Goal: Task Accomplishment & Management: Manage account settings

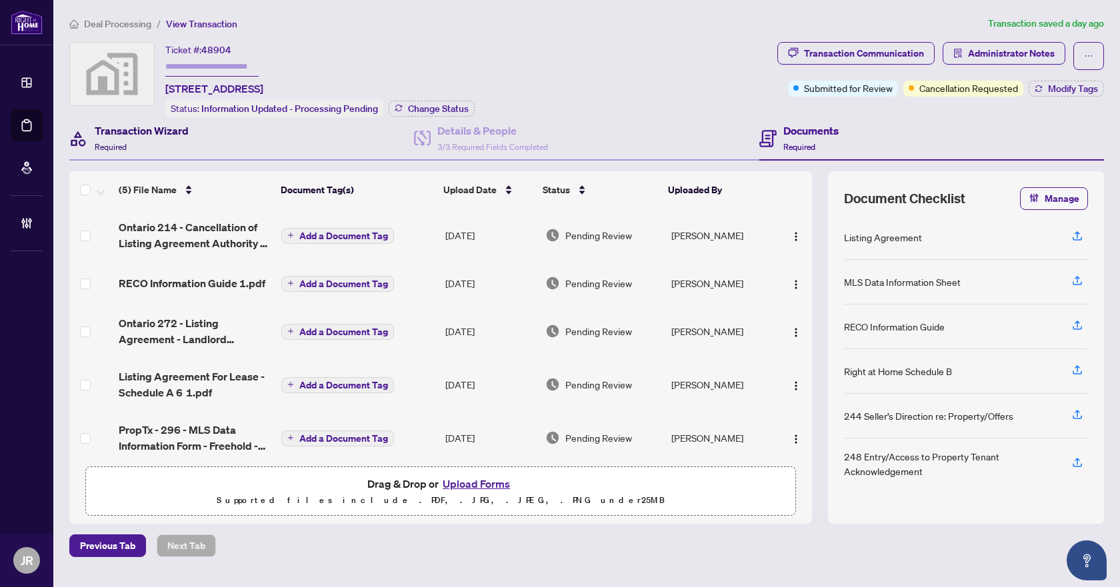
click at [148, 133] on h4 "Transaction Wizard" at bounding box center [142, 131] width 94 height 16
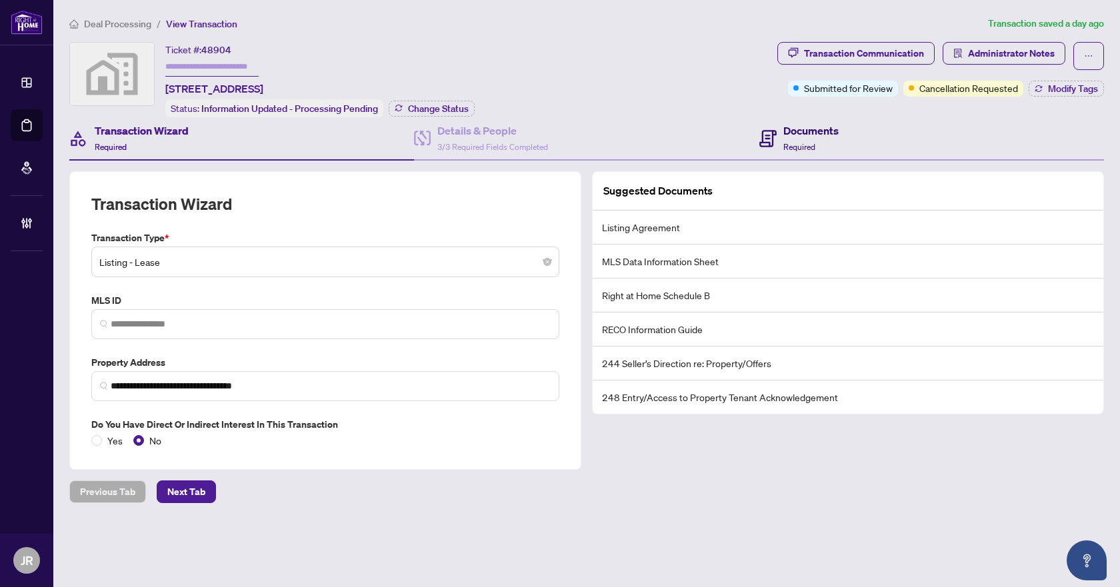
click at [787, 128] on h4 "Documents" at bounding box center [810, 131] width 55 height 16
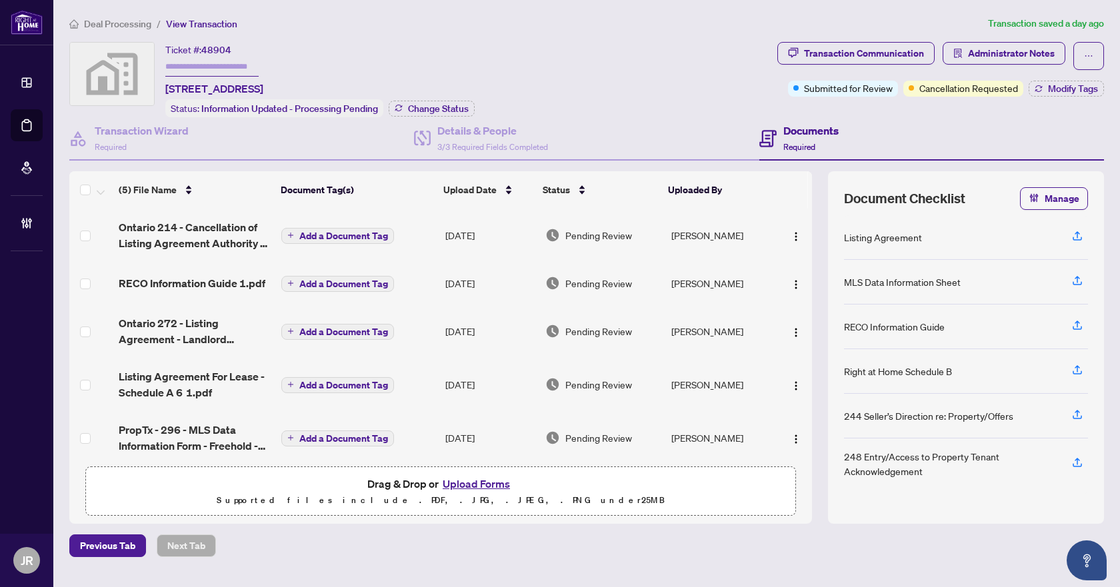
click at [189, 234] on span "Ontario 214 - Cancellation of Listing Agreement Authority to Offer for Lease 1.…" at bounding box center [195, 235] width 152 height 32
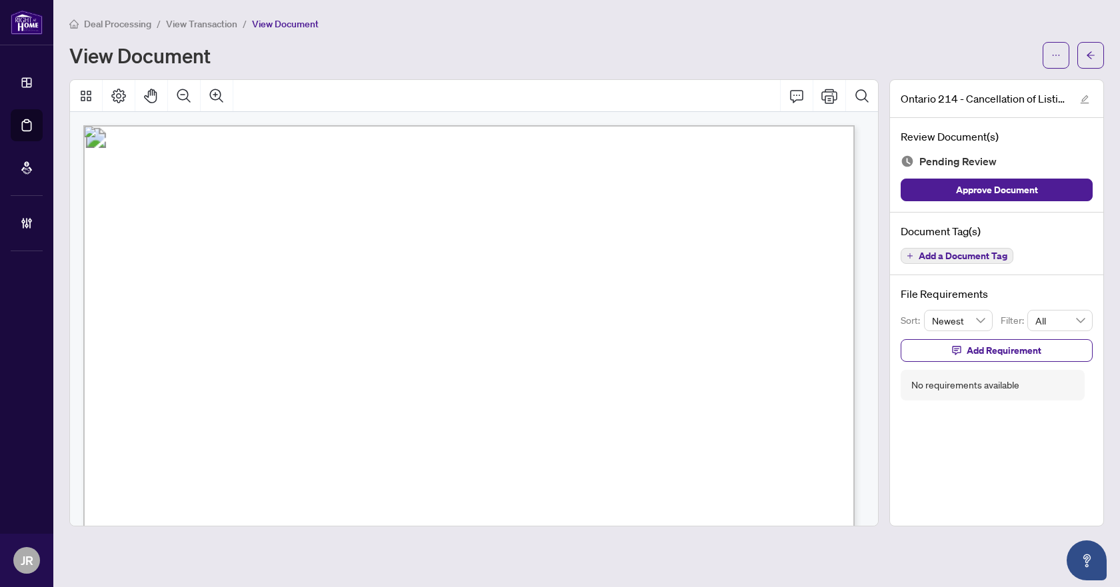
scroll to position [67, 0]
click at [383, 297] on span "S12349761" at bounding box center [383, 298] width 59 height 12
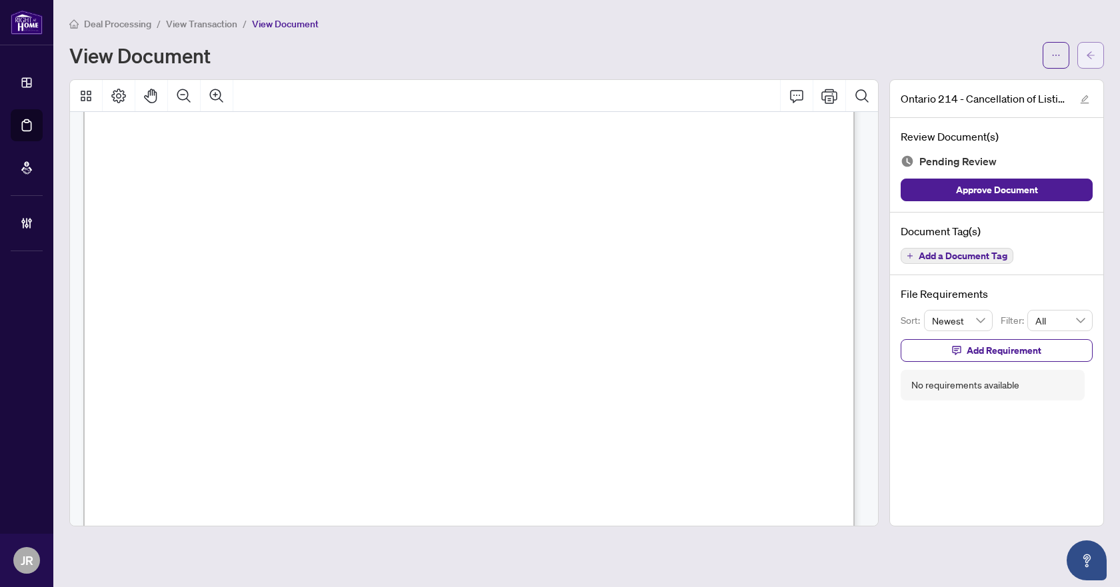
click at [1090, 48] on span "button" at bounding box center [1090, 55] width 9 height 21
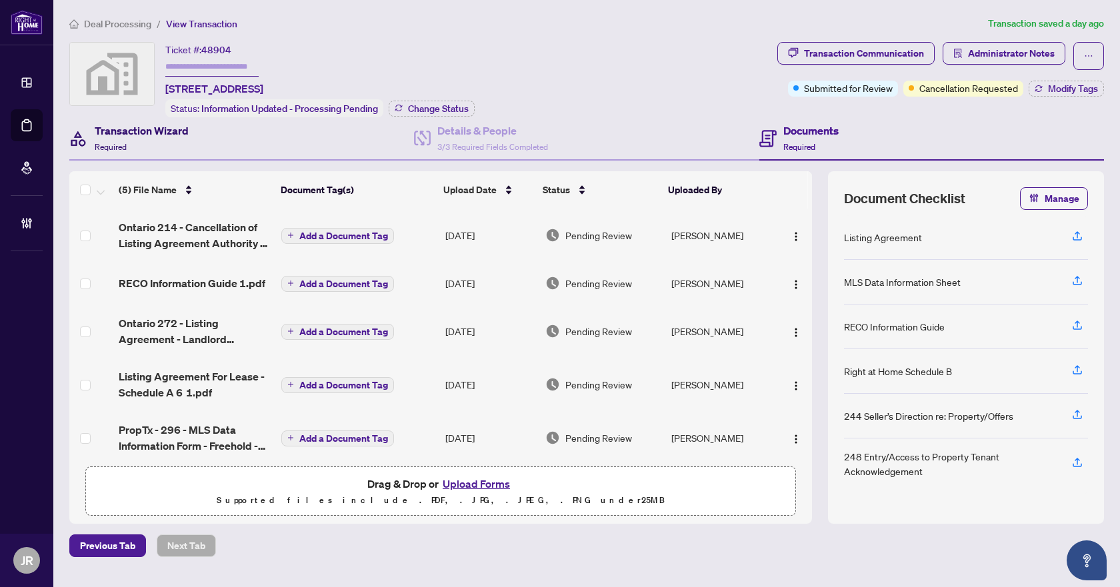
click at [119, 145] on span "Required" at bounding box center [111, 147] width 32 height 10
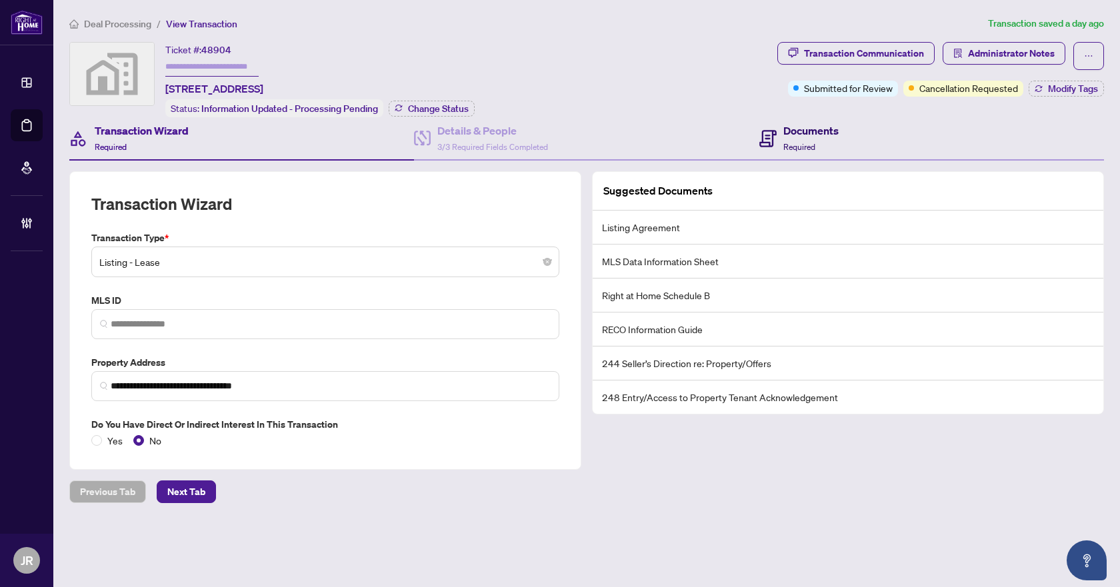
click at [789, 136] on h4 "Documents" at bounding box center [810, 131] width 55 height 16
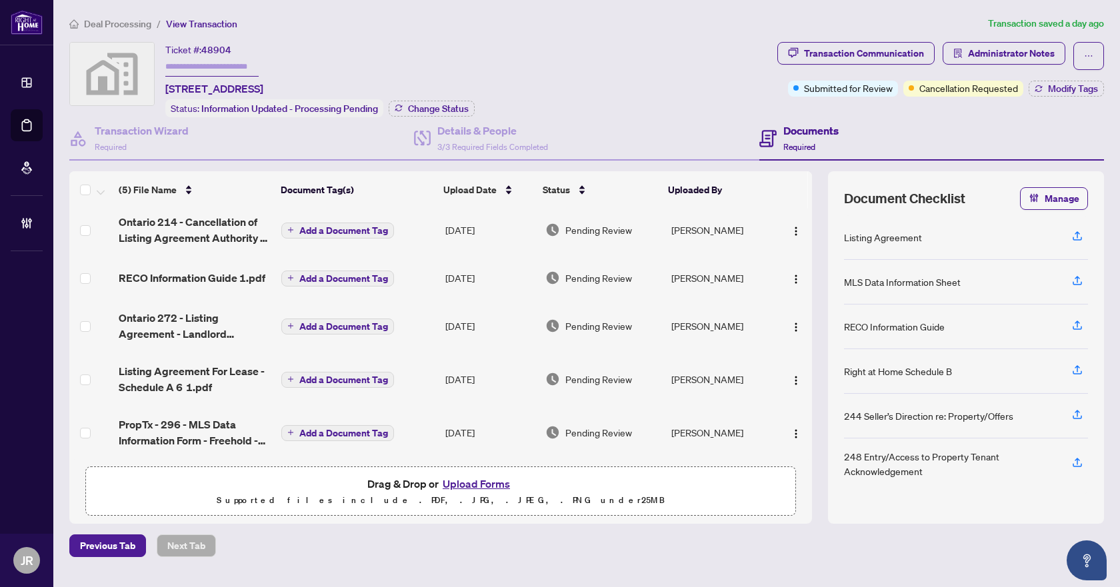
scroll to position [9, 0]
click at [230, 423] on span "PropTx - 296 - MLS Data Information Form - Freehold - Lease_Sub-Lease 1.pdf" at bounding box center [195, 433] width 152 height 32
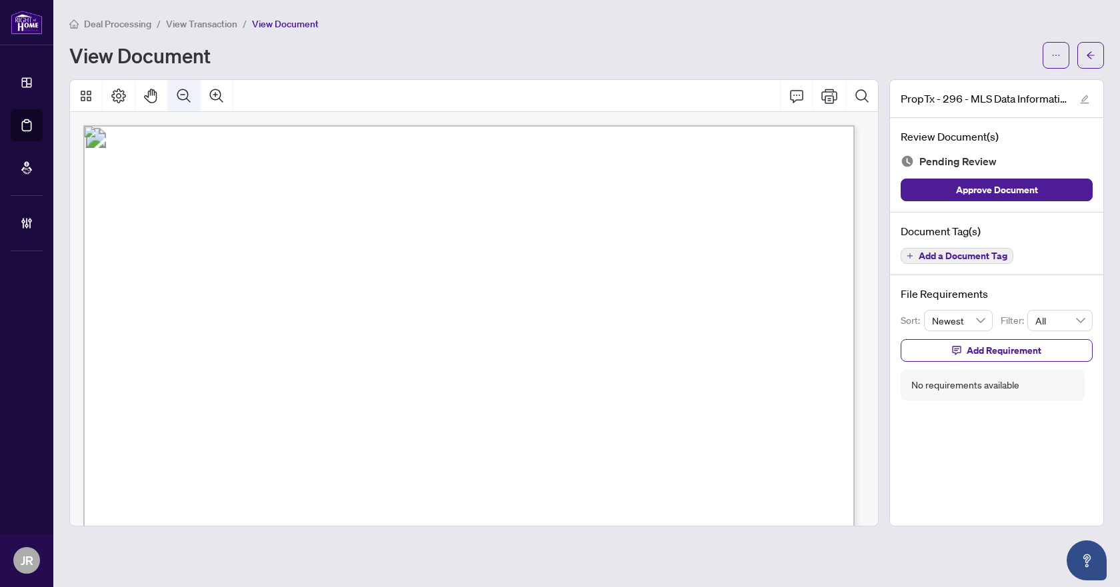
click at [185, 89] on icon "Zoom Out" at bounding box center [183, 95] width 13 height 13
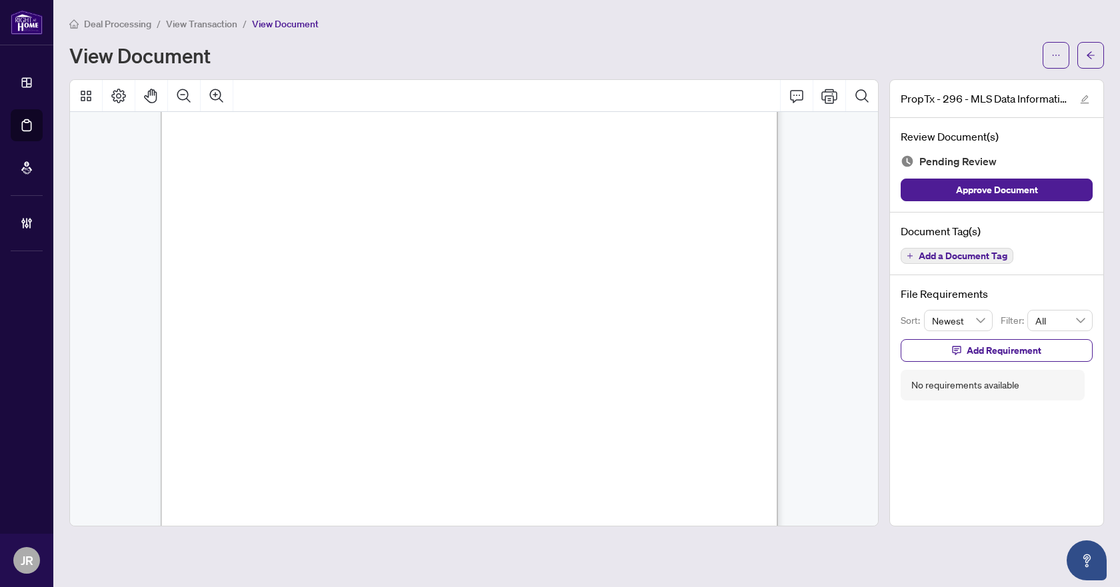
scroll to position [333, 0]
click at [802, 93] on icon "Comment" at bounding box center [797, 96] width 16 height 16
click at [795, 88] on icon "Comment" at bounding box center [797, 96] width 16 height 16
click at [926, 255] on span "Add a Document Tag" at bounding box center [963, 255] width 89 height 9
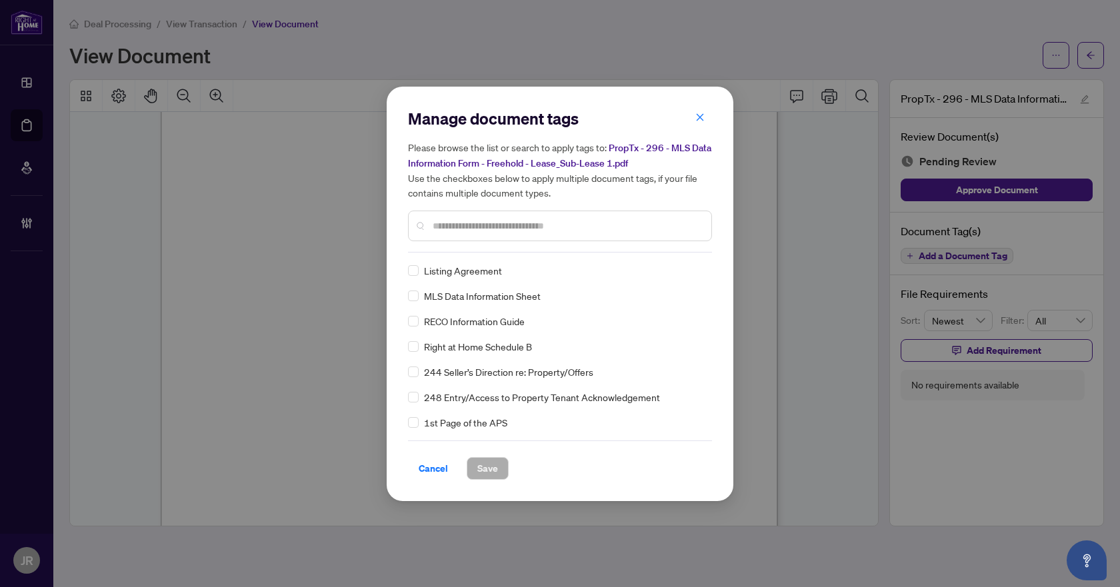
click at [523, 226] on input "text" at bounding box center [567, 226] width 268 height 15
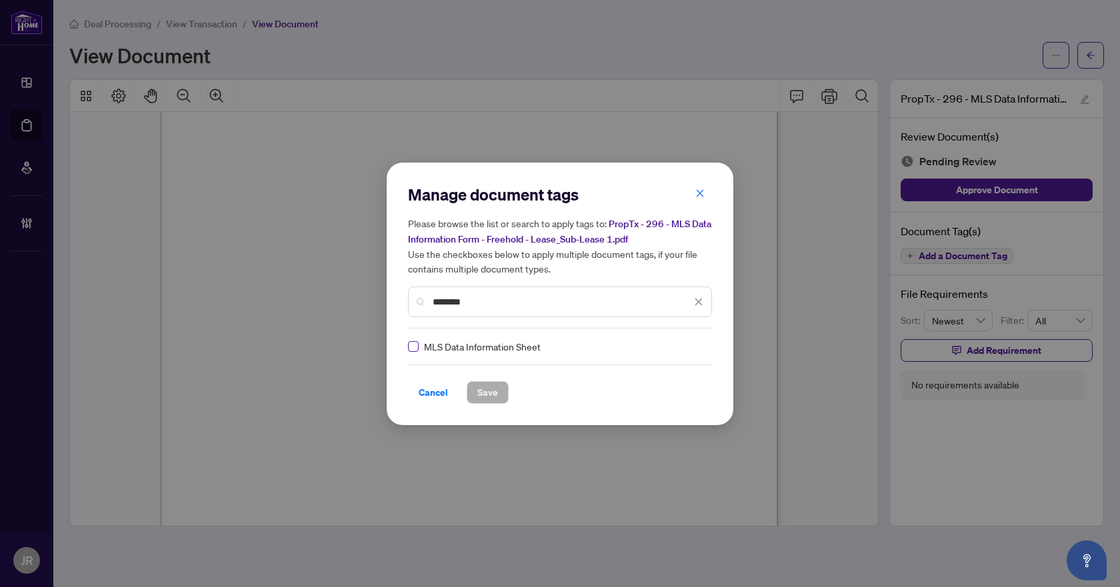
type input "********"
click at [679, 345] on img at bounding box center [684, 346] width 13 height 13
click at [499, 386] on button "Save" at bounding box center [488, 392] width 42 height 23
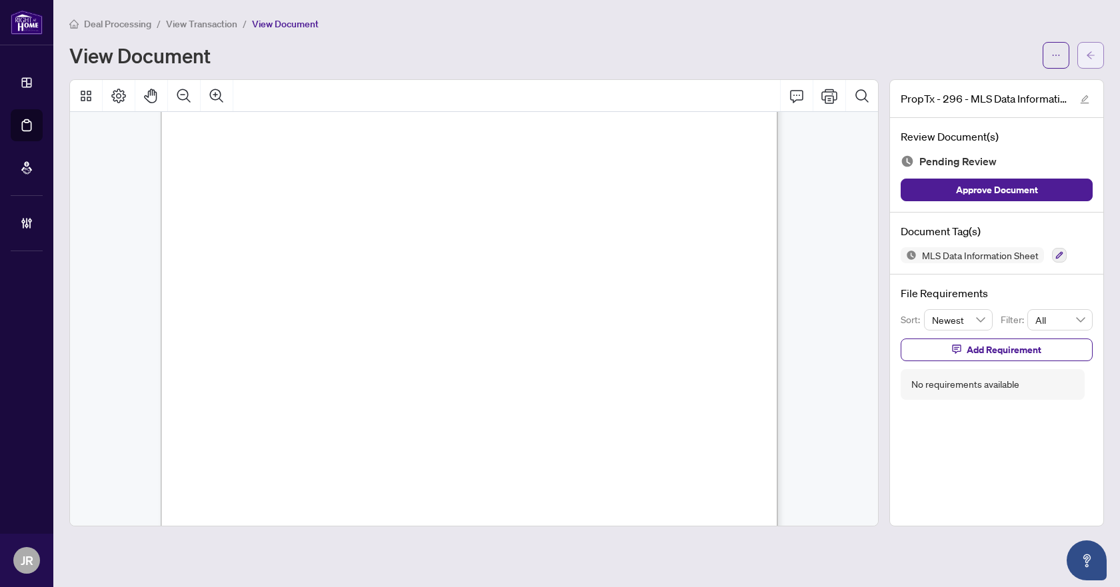
click at [1093, 58] on icon "arrow-left" at bounding box center [1090, 55] width 9 height 9
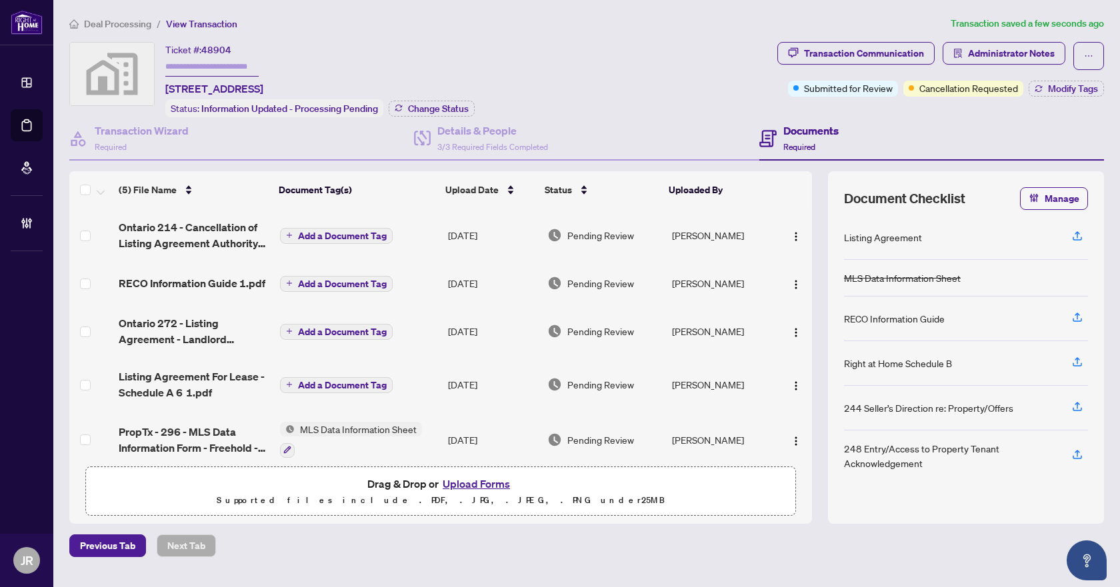
scroll to position [13, 0]
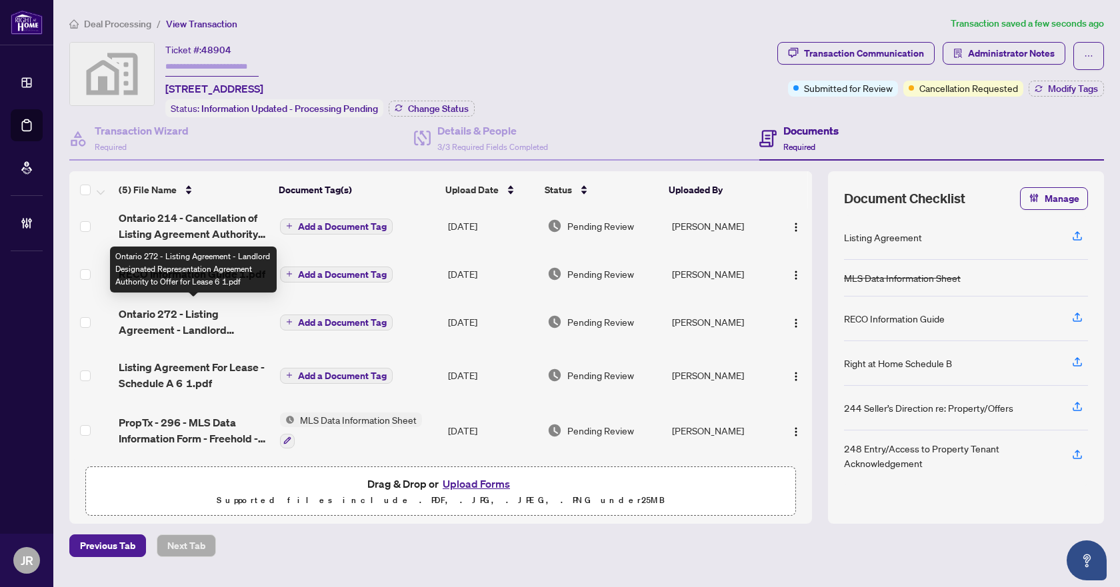
click at [213, 330] on span "Ontario 272 - Listing Agreement - Landlord Designated Representation Agreement …" at bounding box center [194, 322] width 151 height 32
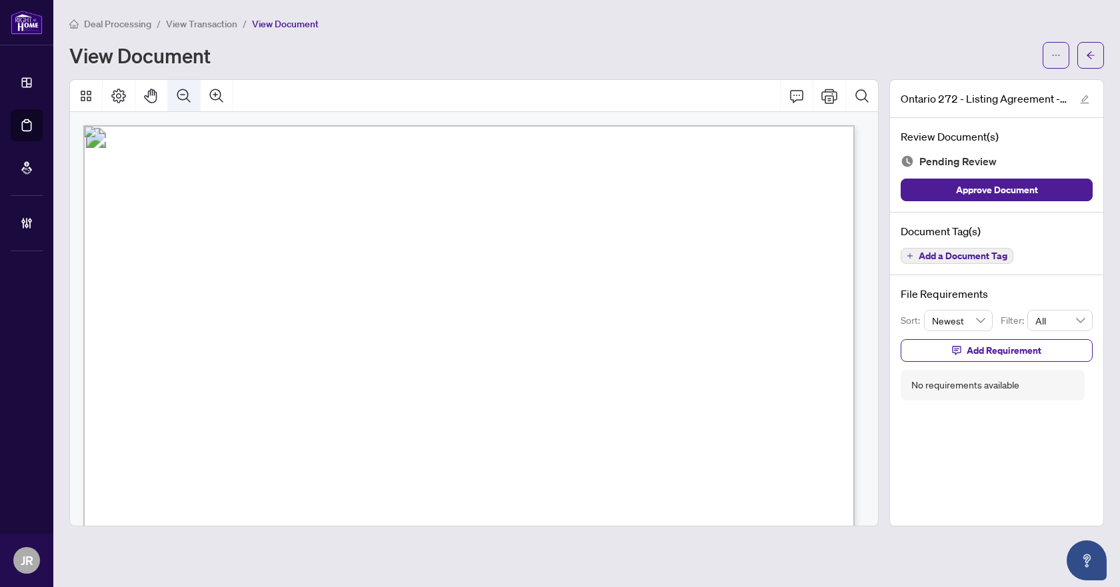
click at [185, 91] on icon "Zoom Out" at bounding box center [184, 96] width 16 height 16
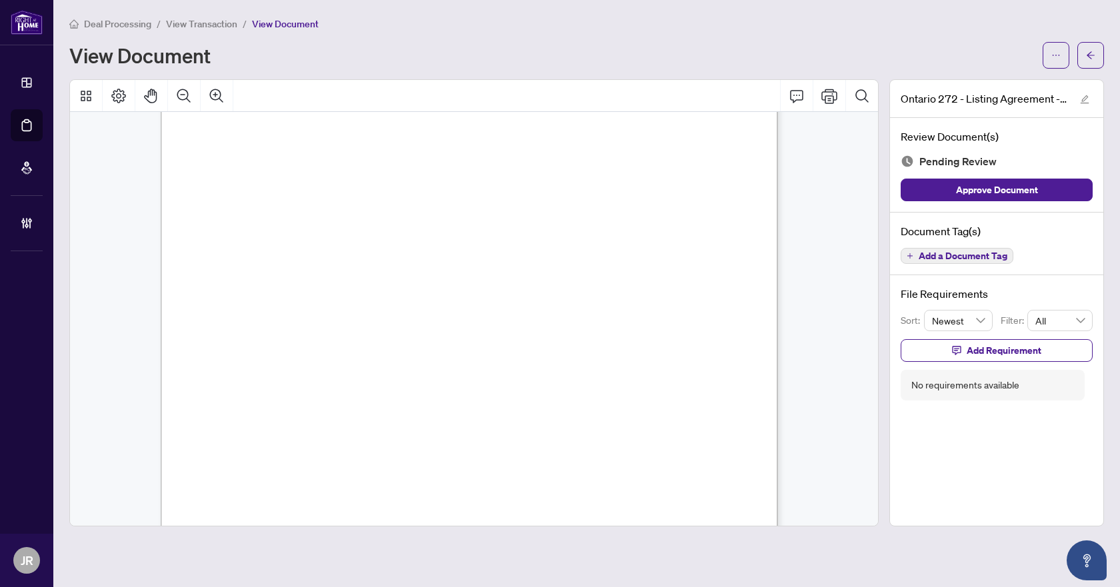
scroll to position [67, 0]
click at [1012, 250] on button "Add a Document Tag" at bounding box center [957, 256] width 113 height 16
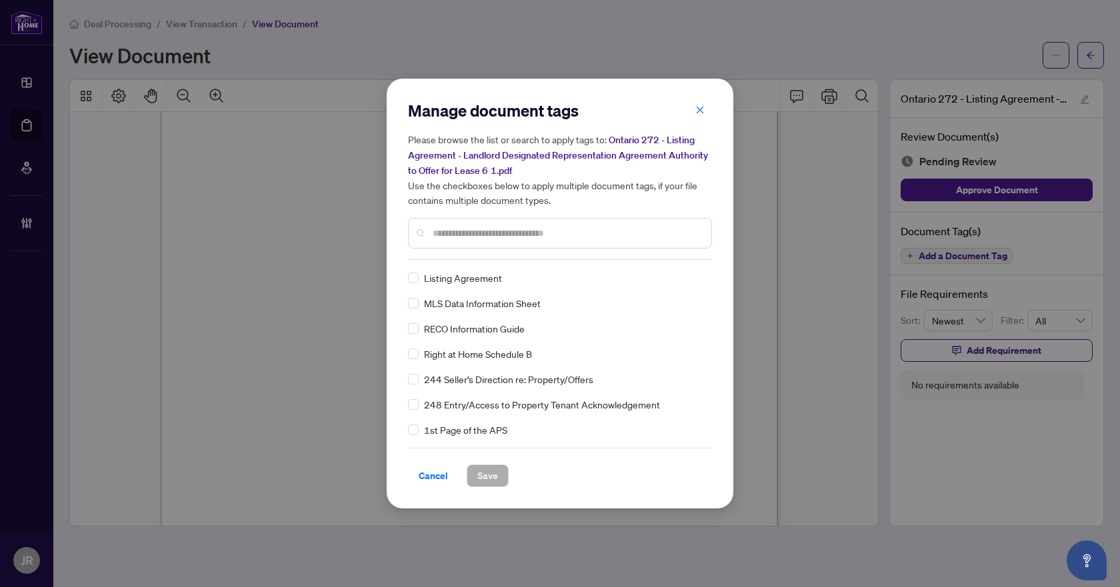
click at [515, 232] on input "text" at bounding box center [567, 233] width 268 height 15
click at [437, 271] on span "Listing Agreement" at bounding box center [463, 278] width 78 height 15
click at [432, 273] on span "Listing Agreement" at bounding box center [463, 278] width 78 height 15
click at [490, 481] on span "Save" at bounding box center [487, 475] width 21 height 21
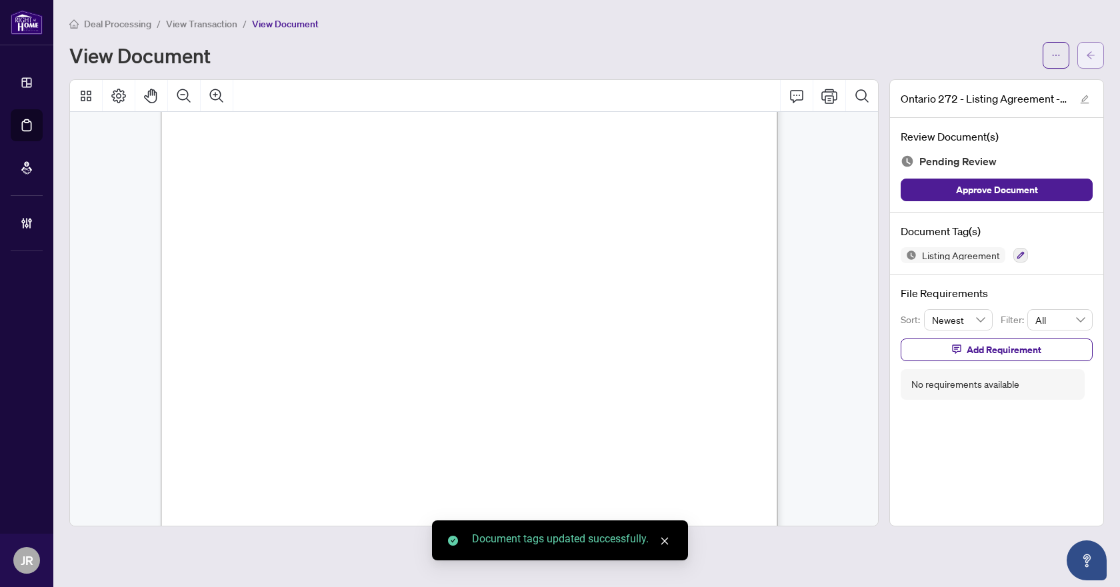
click at [1102, 51] on button "button" at bounding box center [1090, 55] width 27 height 27
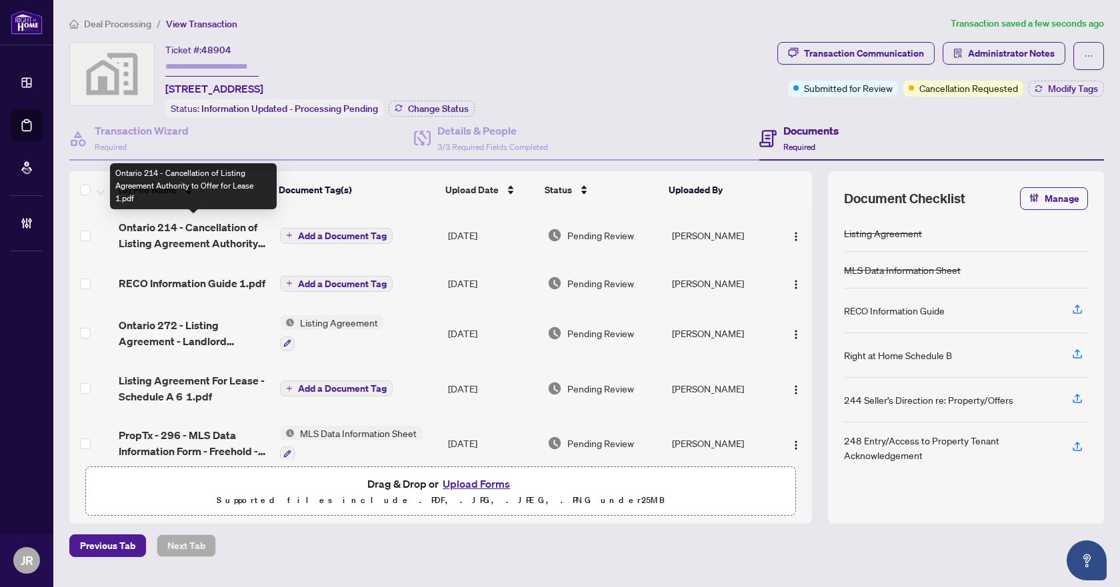
click at [218, 239] on span "Ontario 214 - Cancellation of Listing Agreement Authority to Offer for Lease 1.…" at bounding box center [194, 235] width 151 height 32
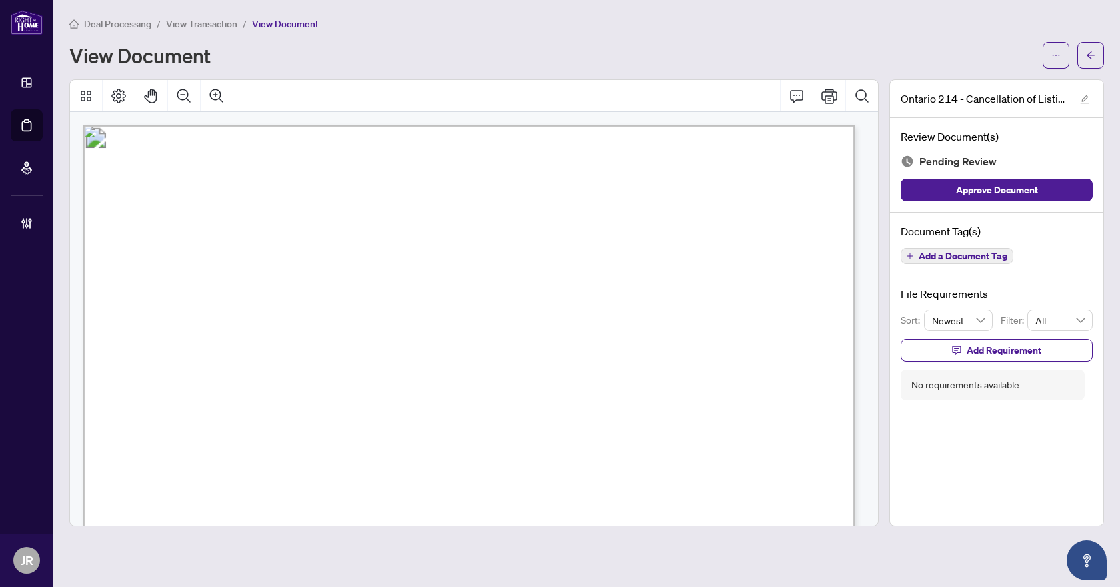
scroll to position [67, 0]
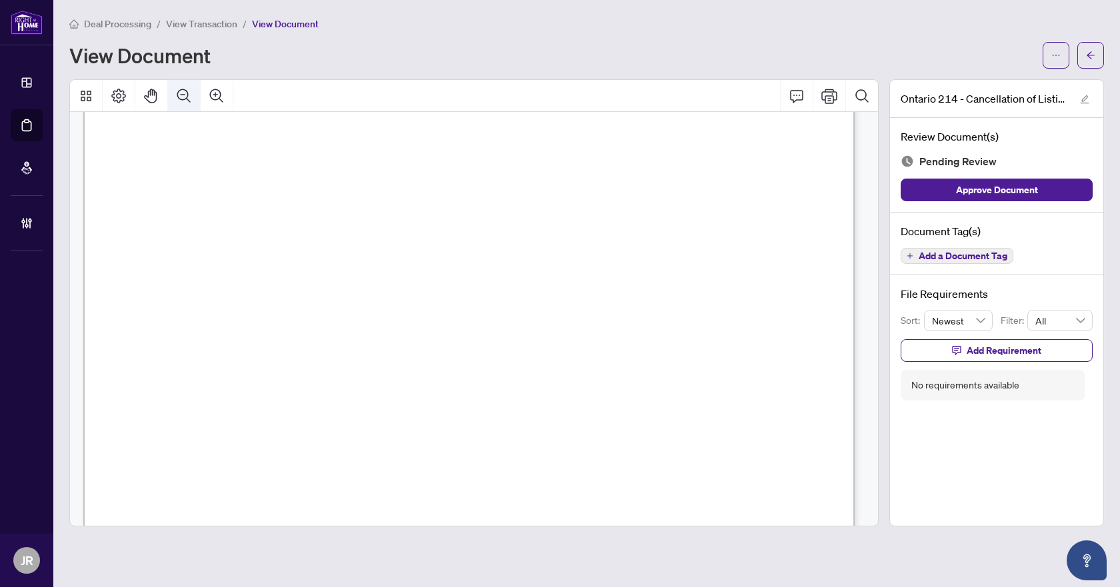
click at [192, 87] on button "Zoom Out" at bounding box center [184, 96] width 32 height 32
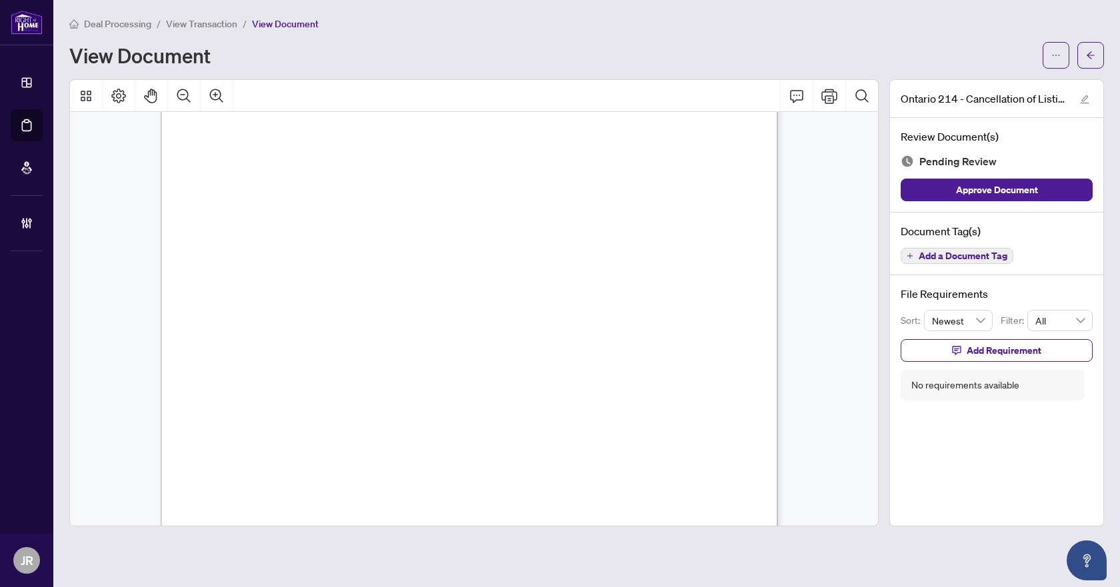
click at [964, 251] on span "Add a Document Tag" at bounding box center [963, 255] width 89 height 9
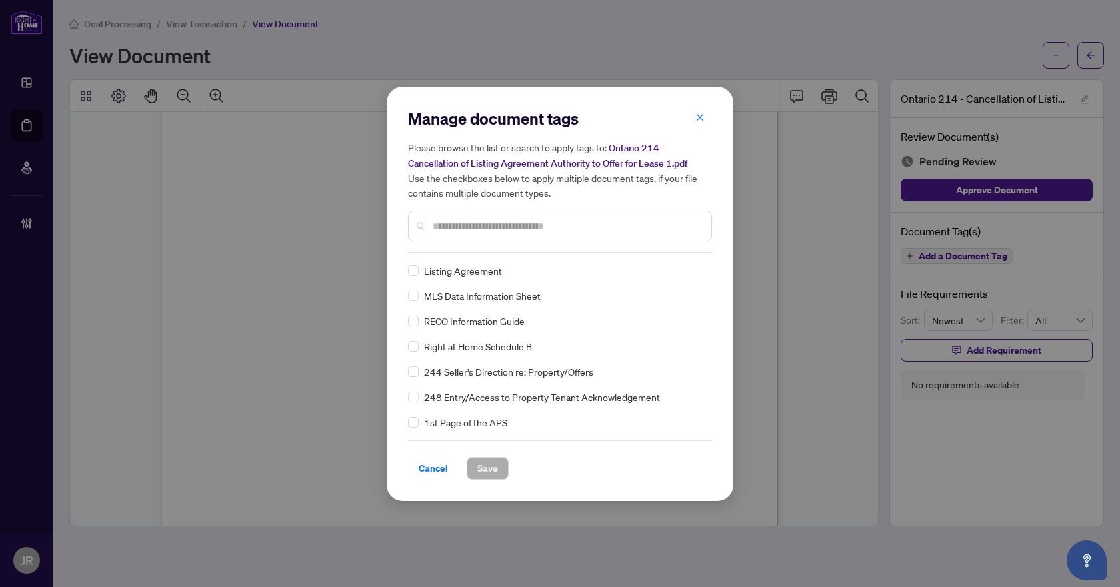
click at [513, 226] on input "text" at bounding box center [567, 226] width 268 height 15
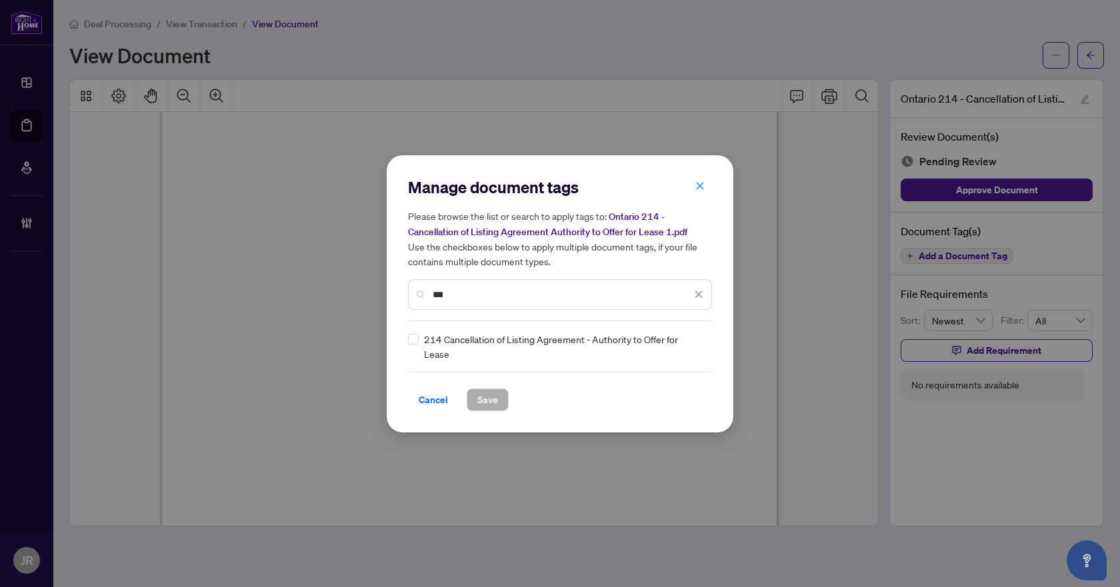
type input "***"
click at [685, 343] on img at bounding box center [684, 346] width 13 height 13
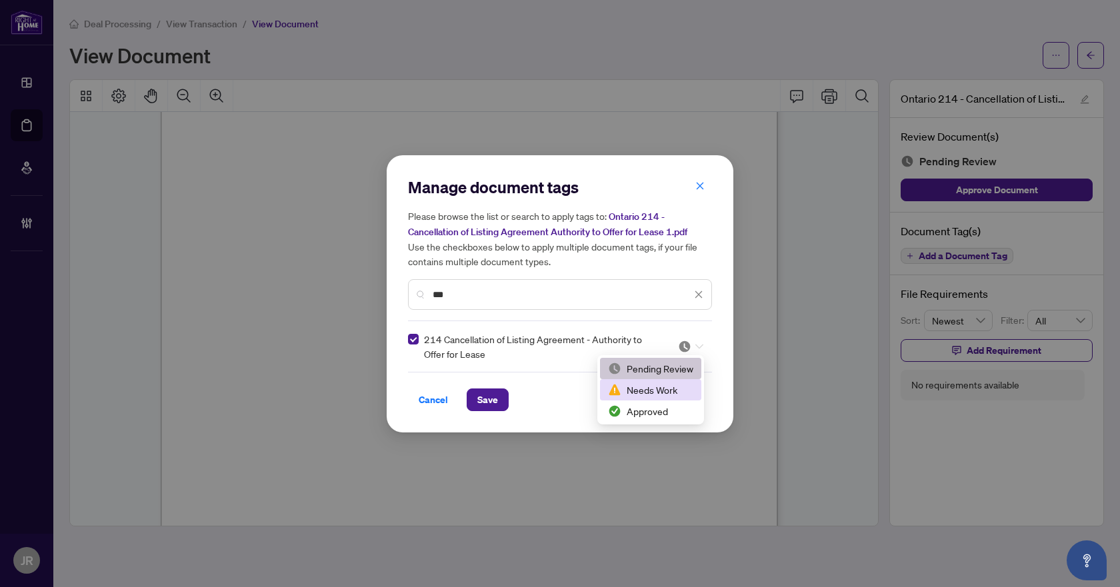
click at [655, 390] on div "Needs Work" at bounding box center [650, 390] width 85 height 15
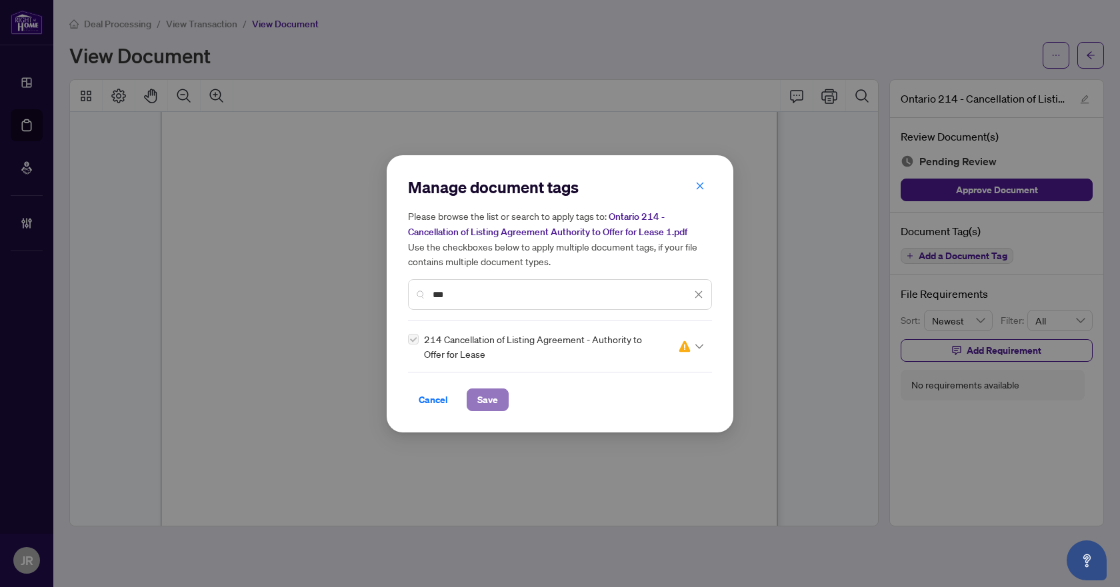
click at [493, 400] on span "Save" at bounding box center [487, 399] width 21 height 21
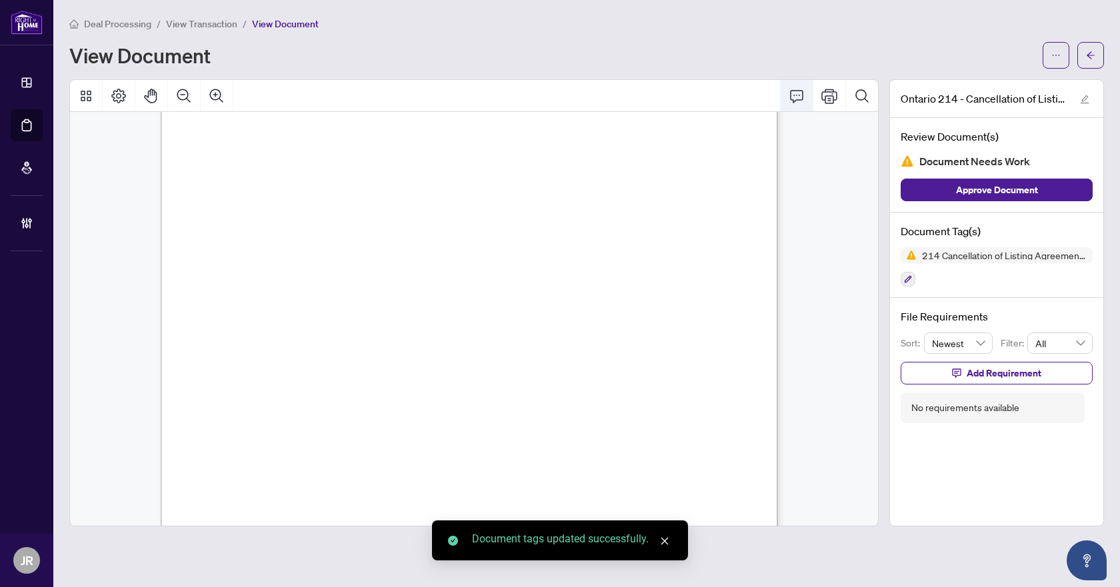
click at [795, 93] on icon "Comment" at bounding box center [797, 96] width 16 height 16
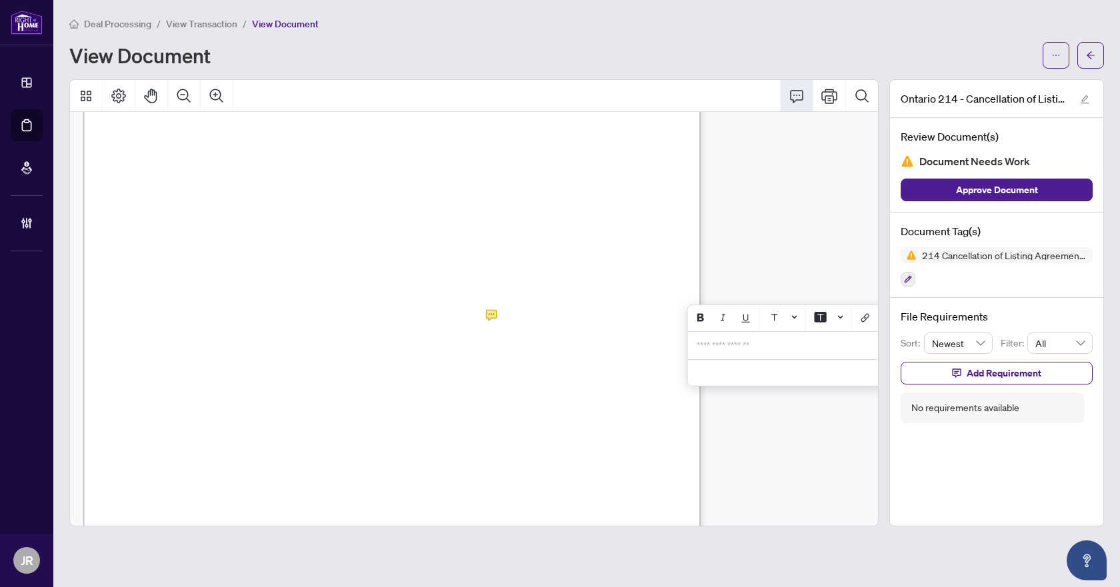
click at [754, 351] on p "**********" at bounding box center [794, 345] width 195 height 11
click at [1085, 57] on button "button" at bounding box center [1090, 55] width 27 height 27
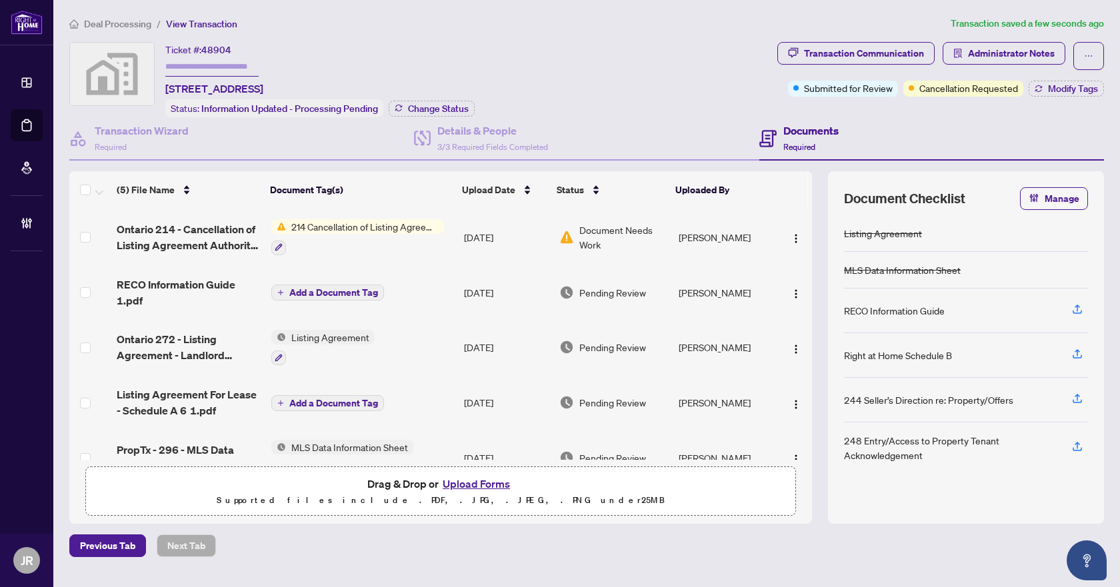
scroll to position [31, 0]
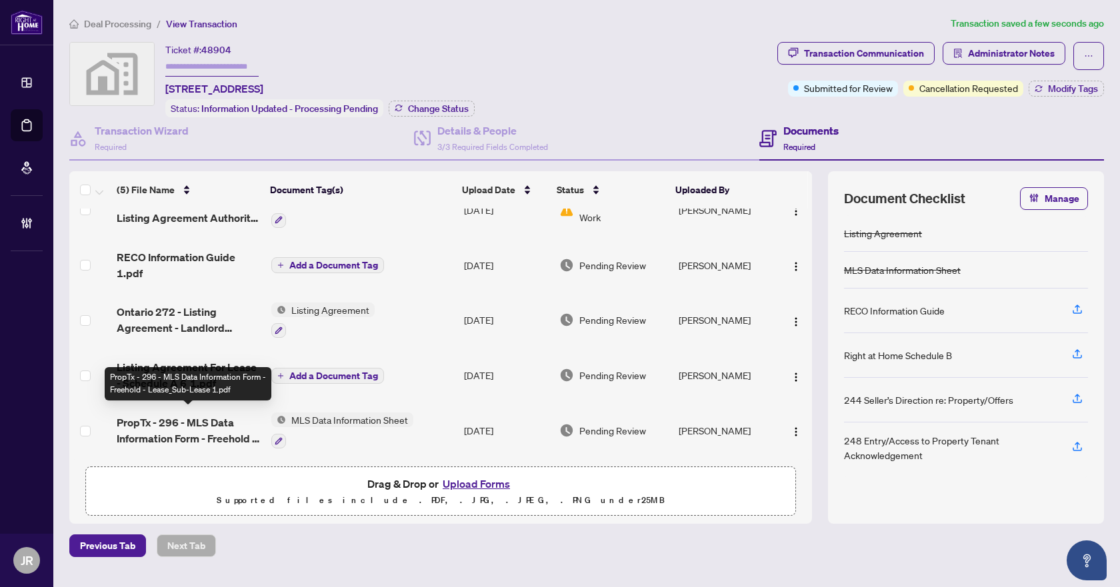
click at [207, 433] on span "PropTx - 296 - MLS Data Information Form - Freehold - Lease_Sub-Lease 1.pdf" at bounding box center [188, 431] width 143 height 32
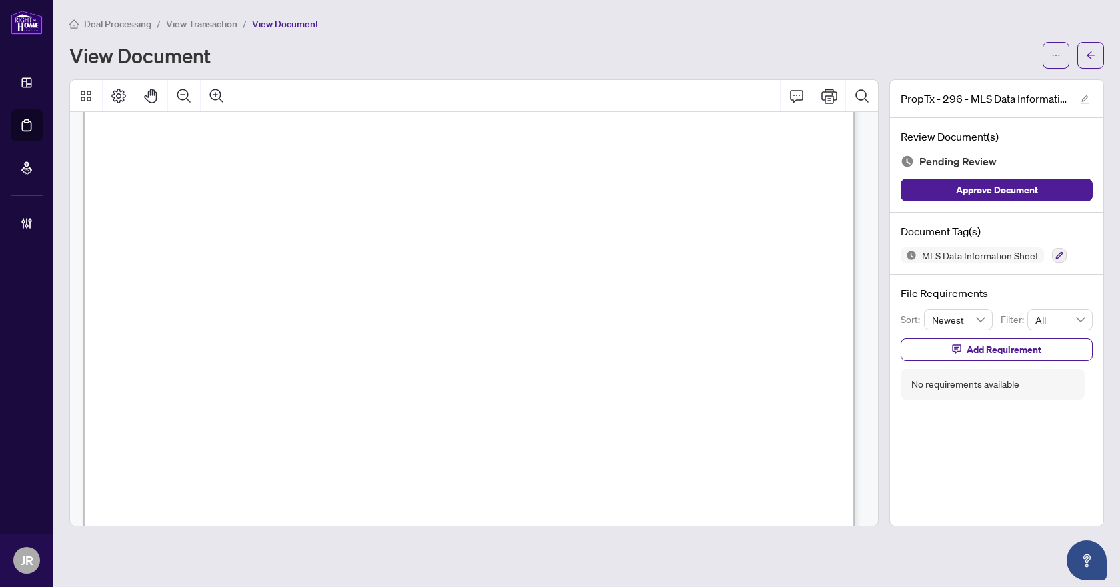
scroll to position [400, 0]
click at [1089, 49] on span "button" at bounding box center [1090, 55] width 9 height 21
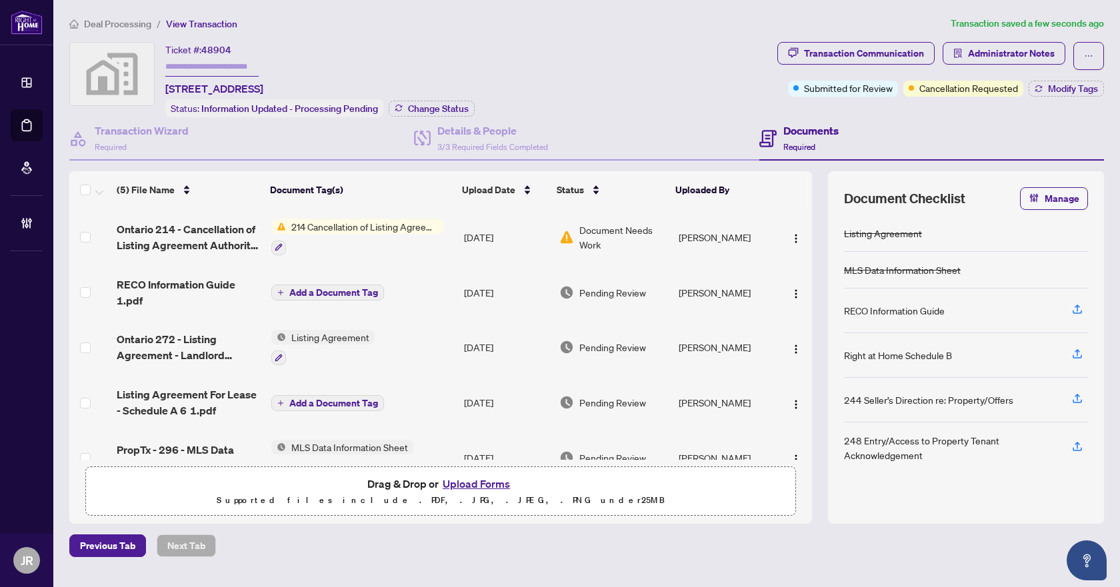
click at [539, 241] on td "[DATE]" at bounding box center [506, 237] width 95 height 57
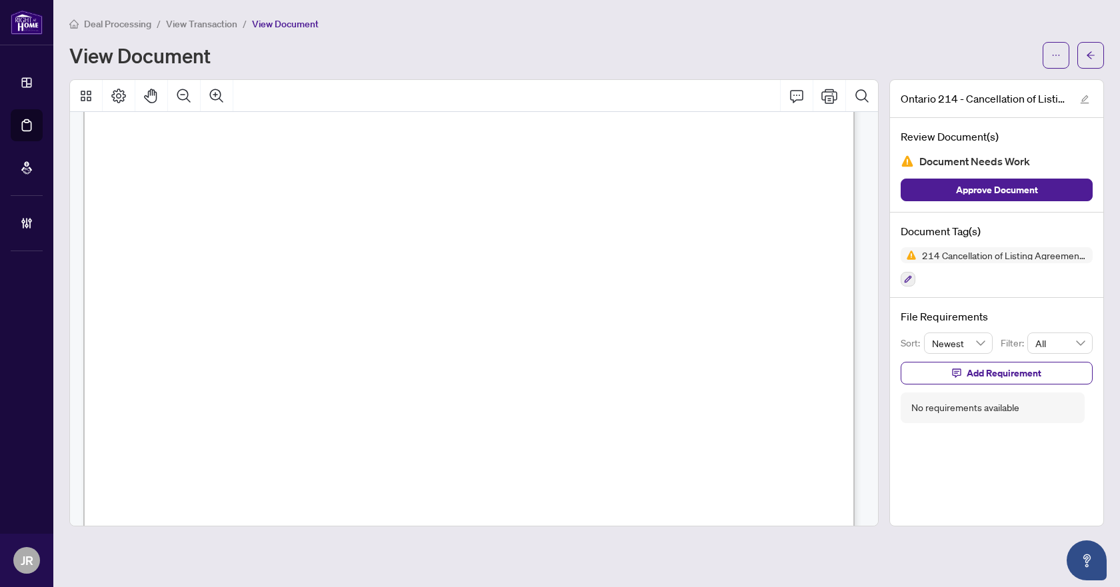
scroll to position [200, 0]
click at [793, 91] on icon "Comment" at bounding box center [797, 96] width 16 height 16
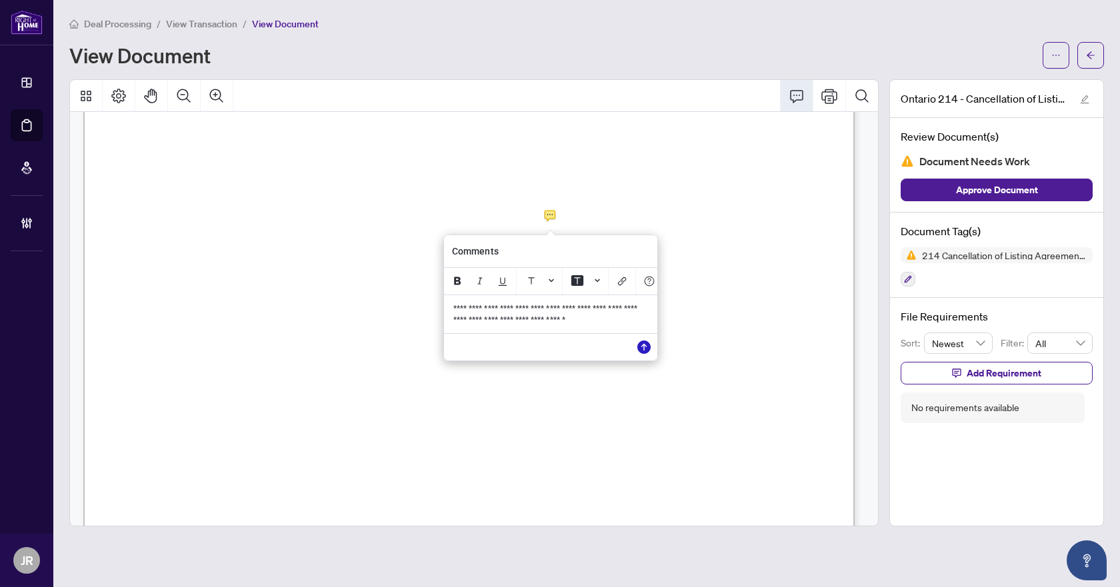
click at [644, 351] on icon "Save" at bounding box center [643, 347] width 13 height 13
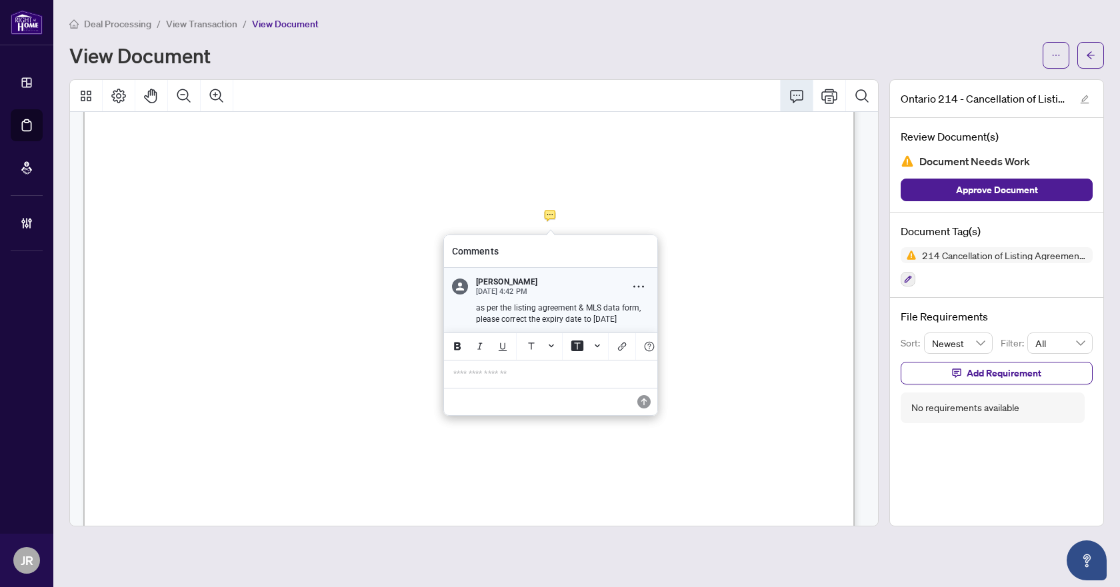
click at [539, 312] on p "as per the listing agreement & MLS data form, please correct the expiry date to…" at bounding box center [562, 314] width 173 height 22
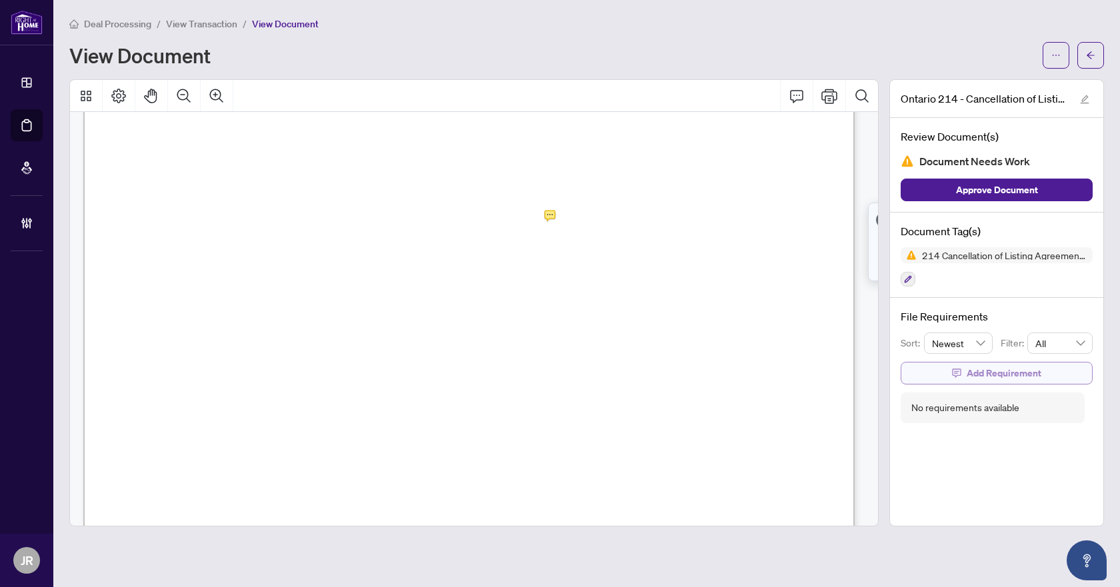
click at [996, 374] on span "Add Requirement" at bounding box center [1004, 373] width 75 height 21
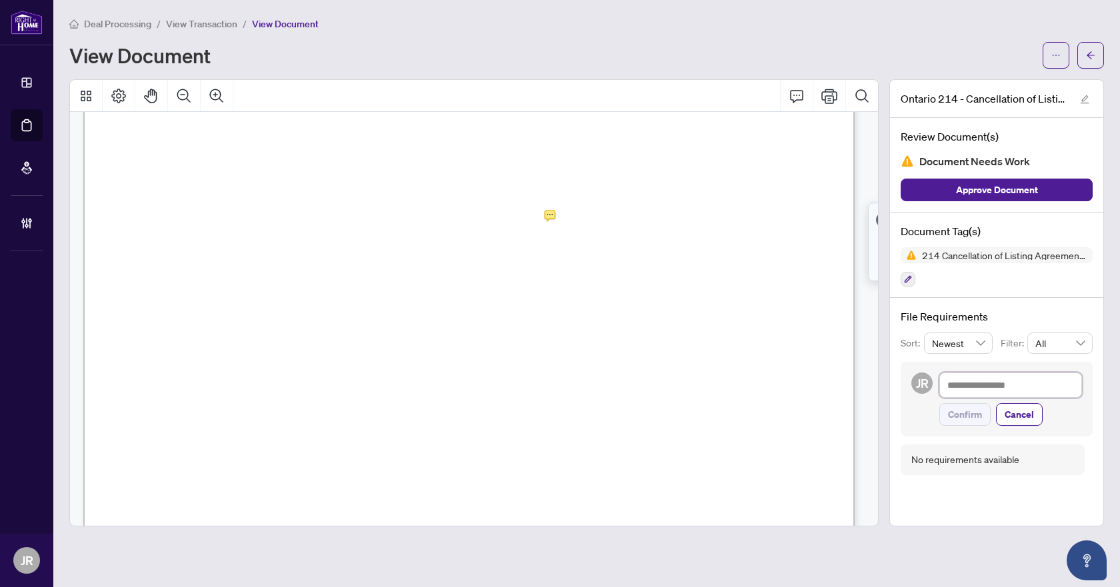
click at [988, 379] on textarea at bounding box center [1010, 385] width 143 height 25
paste textarea "**********"
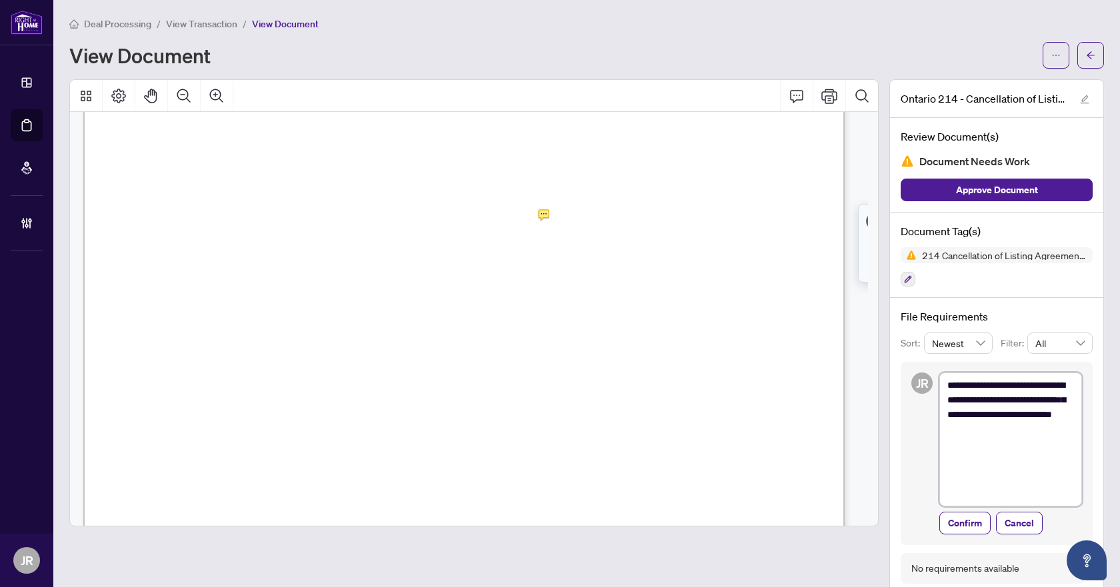
scroll to position [0, 0]
drag, startPoint x: 970, startPoint y: 505, endPoint x: 961, endPoint y: 449, distance: 56.8
click at [961, 449] on textarea "**********" at bounding box center [1010, 444] width 143 height 143
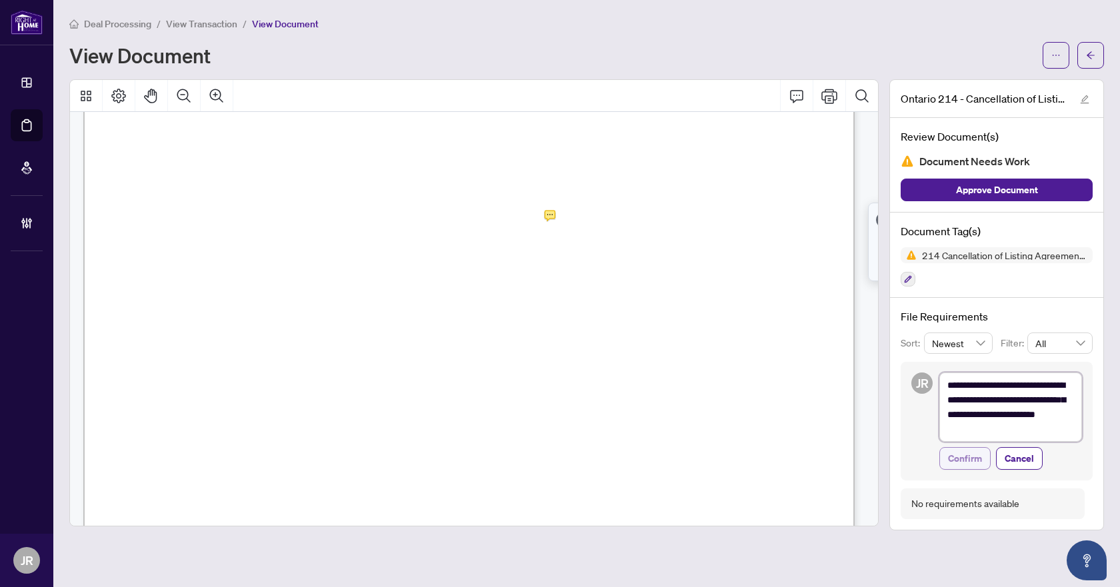
type textarea "**********"
click at [961, 455] on span "Confirm" at bounding box center [965, 458] width 34 height 21
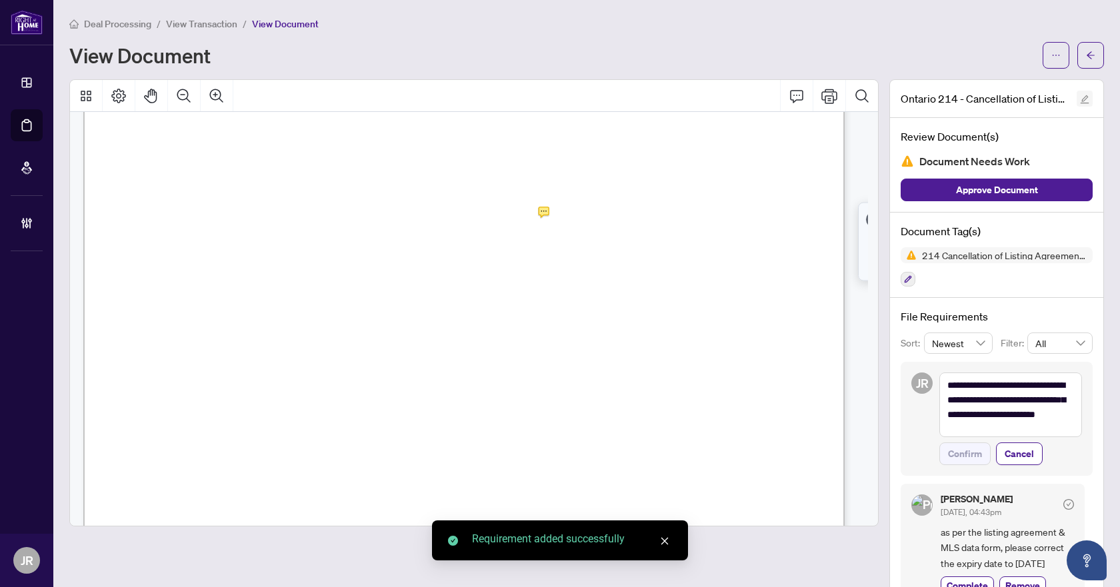
scroll to position [197, 0]
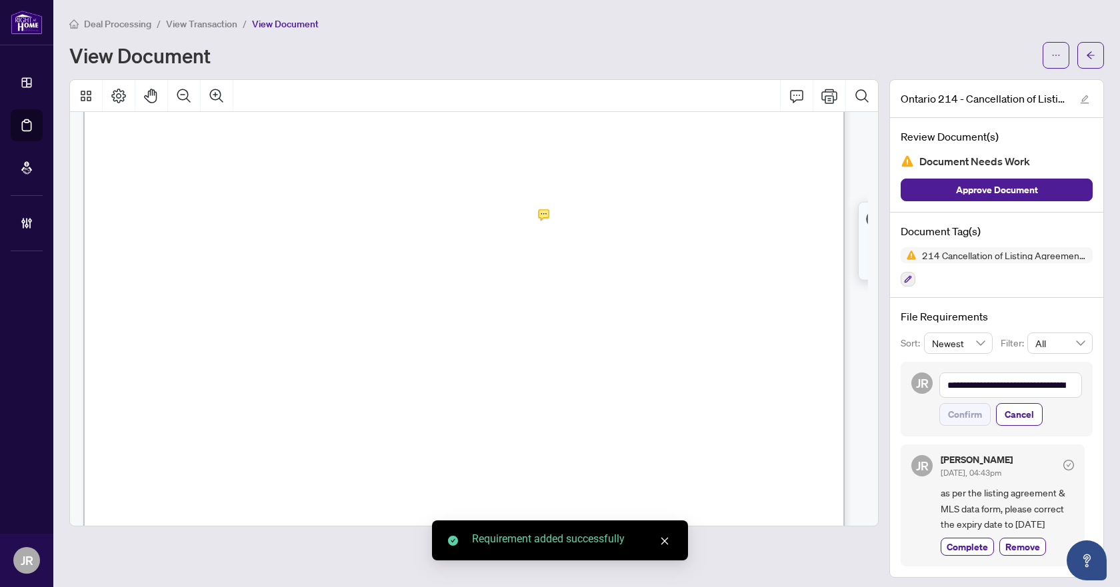
click at [1085, 54] on button "button" at bounding box center [1090, 55] width 27 height 27
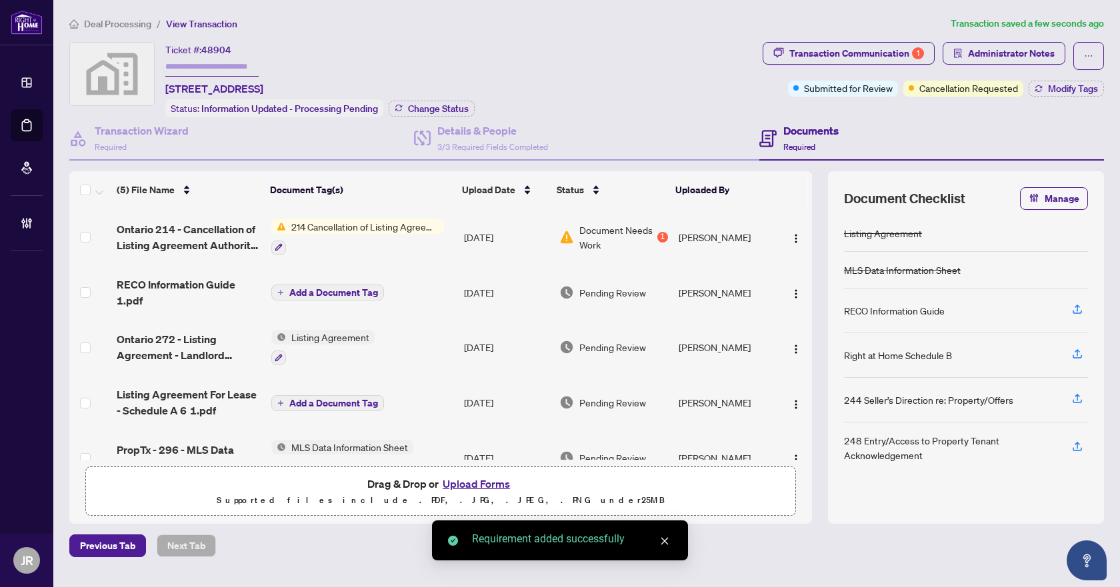
click at [224, 442] on span "PropTx - 296 - MLS Data Information Form - Freehold - Lease_Sub-Lease 1.pdf" at bounding box center [188, 458] width 143 height 32
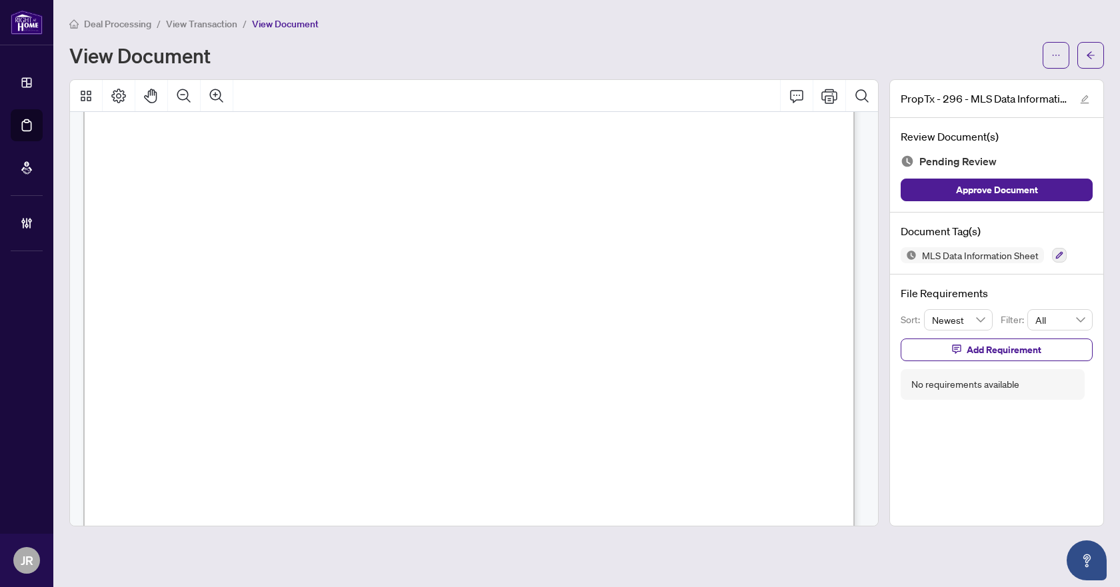
scroll to position [533, 0]
click at [799, 95] on icon "Comment" at bounding box center [797, 96] width 16 height 16
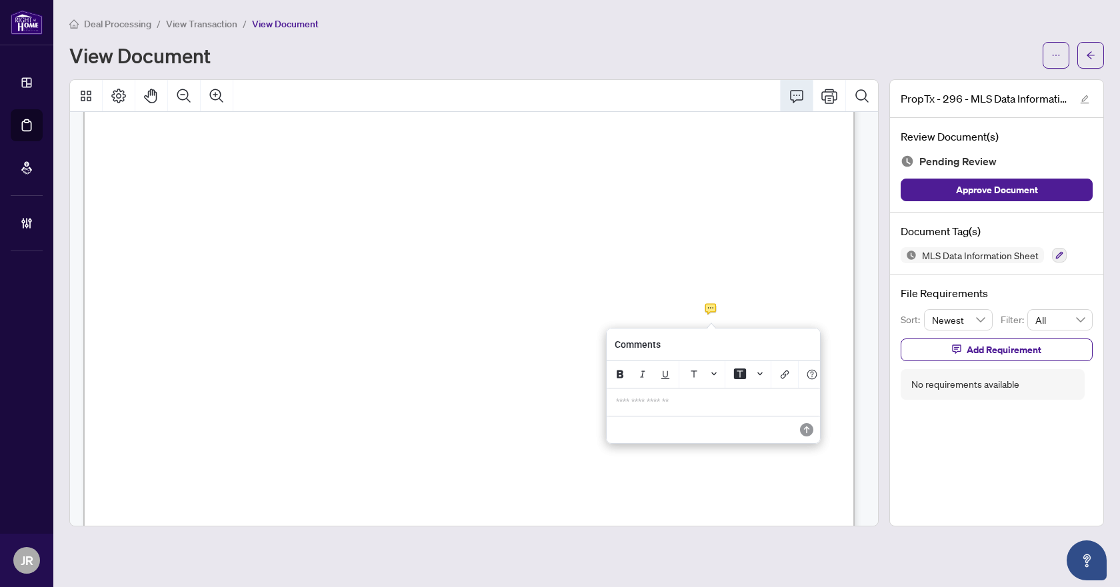
click at [721, 405] on p "**********" at bounding box center [713, 402] width 195 height 11
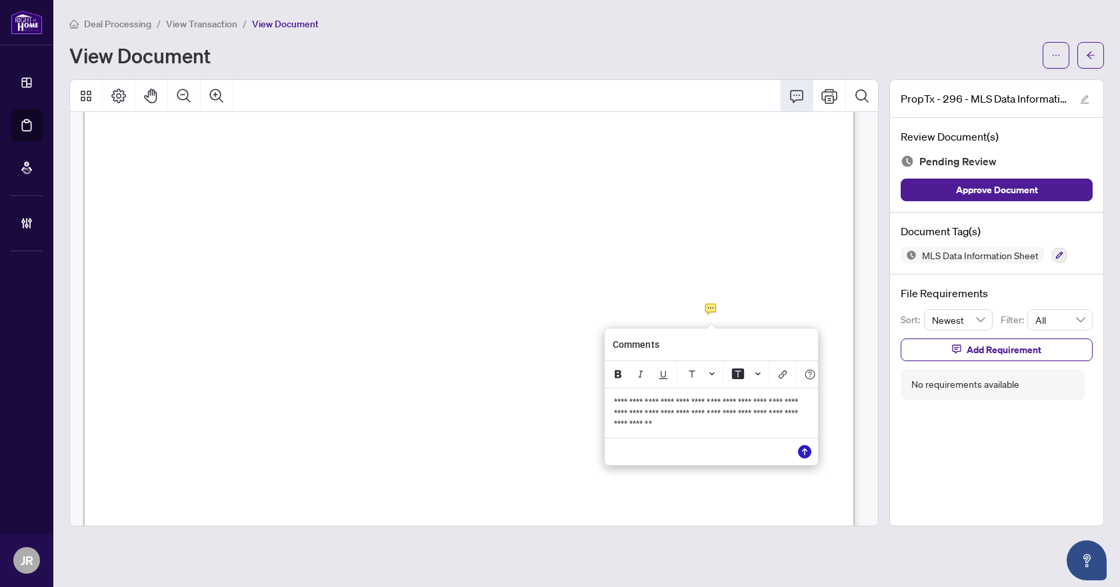
click at [800, 455] on icon "Save" at bounding box center [804, 451] width 13 height 13
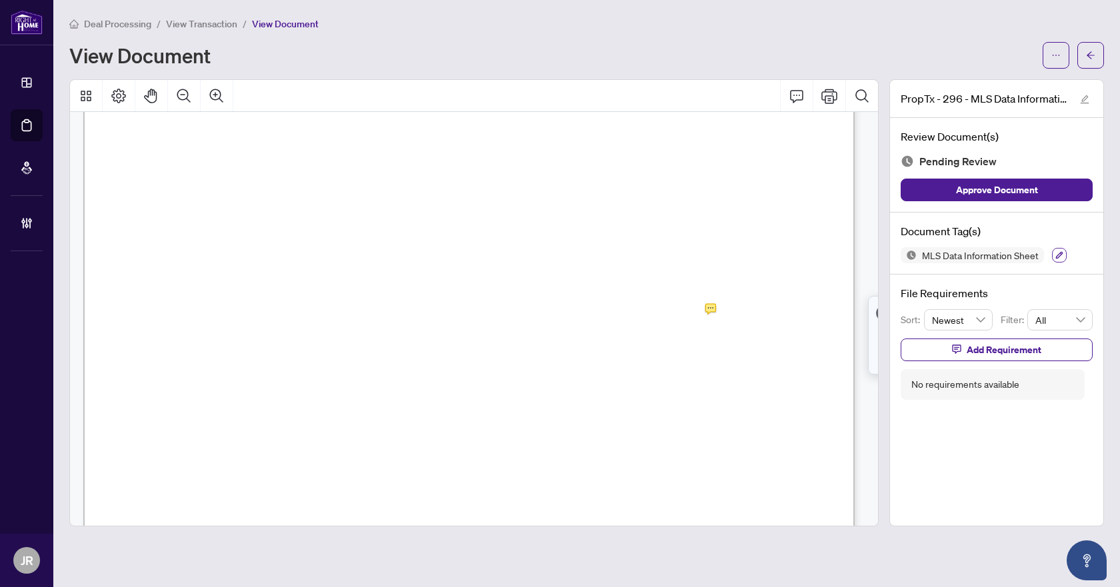
click at [1057, 252] on icon "button" at bounding box center [1059, 255] width 8 height 8
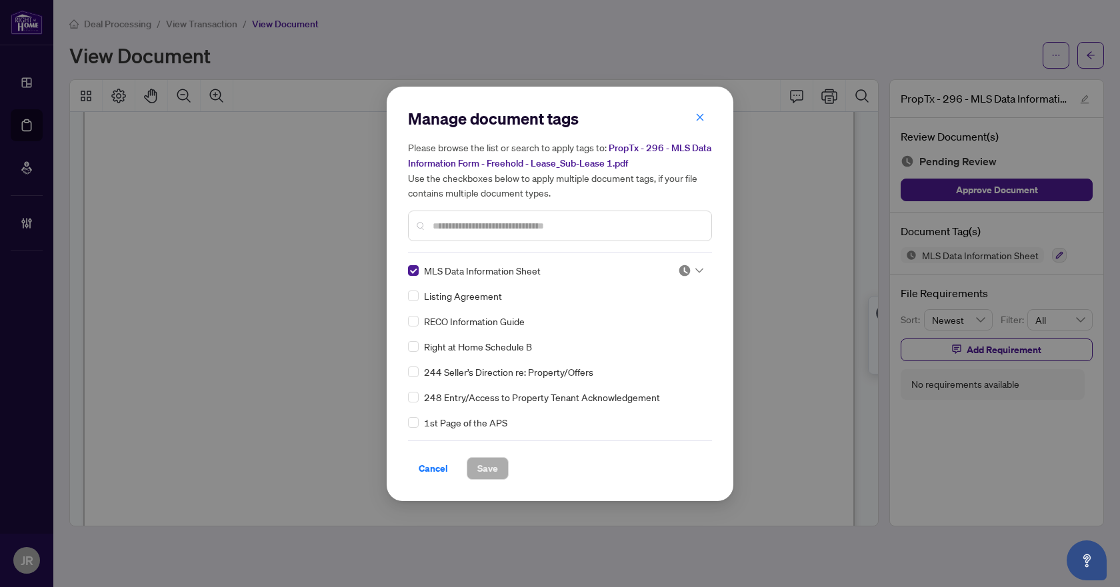
click at [687, 272] on img at bounding box center [684, 270] width 13 height 13
click at [661, 313] on div "Needs Work" at bounding box center [646, 314] width 85 height 15
click at [494, 463] on span "Save" at bounding box center [487, 468] width 21 height 21
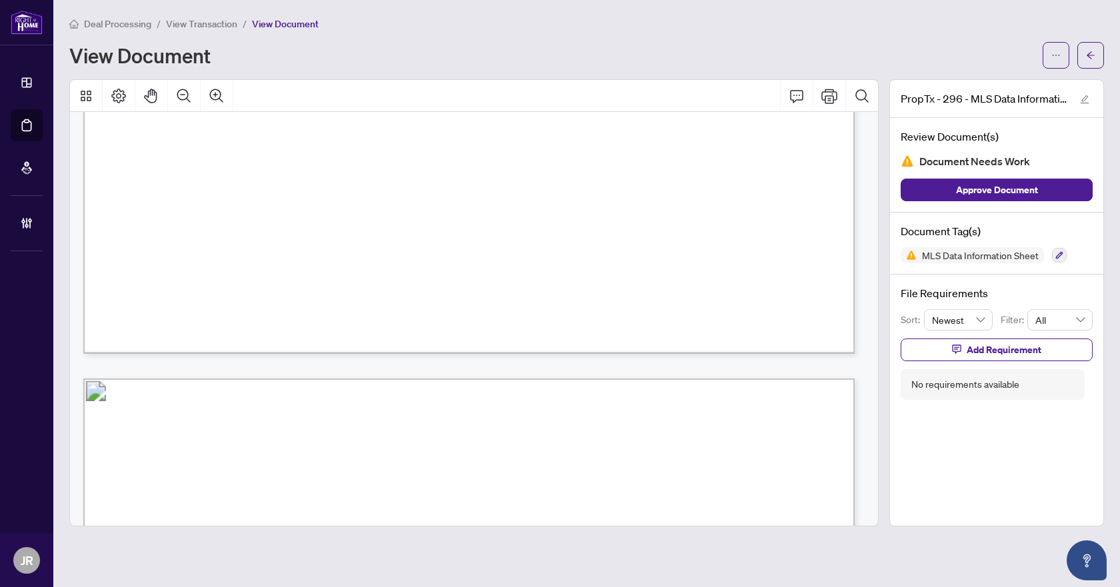
scroll to position [4133, 0]
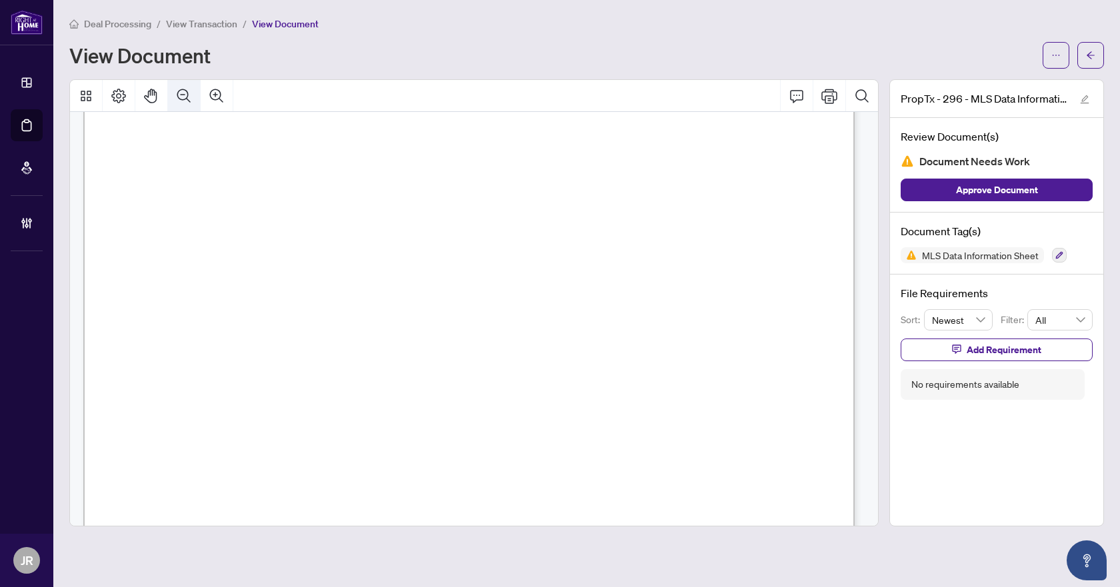
click at [185, 101] on icon "Zoom Out" at bounding box center [184, 96] width 16 height 16
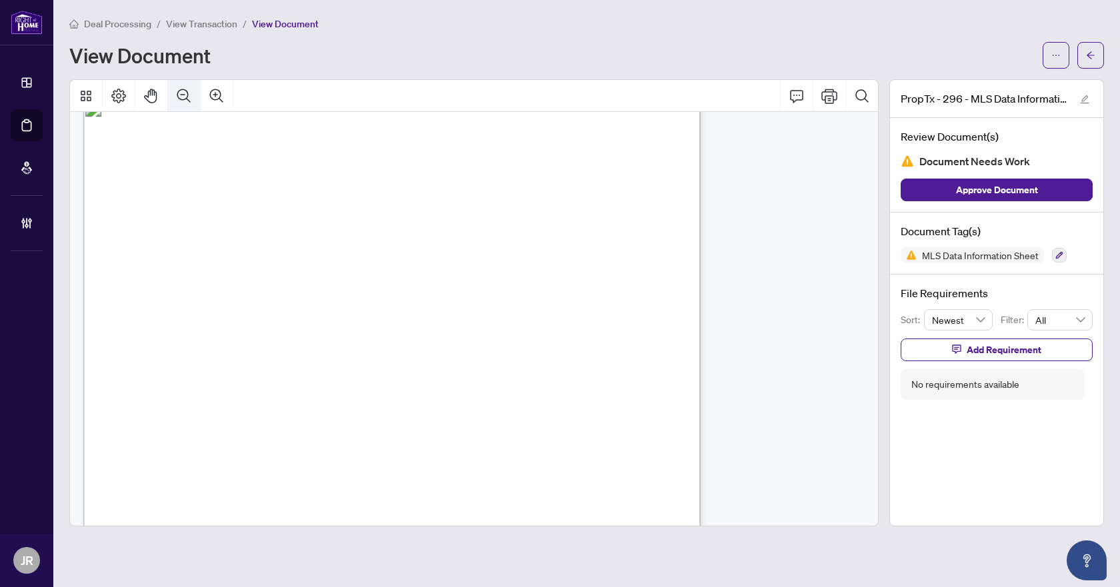
click at [185, 101] on icon "Zoom Out" at bounding box center [184, 96] width 16 height 16
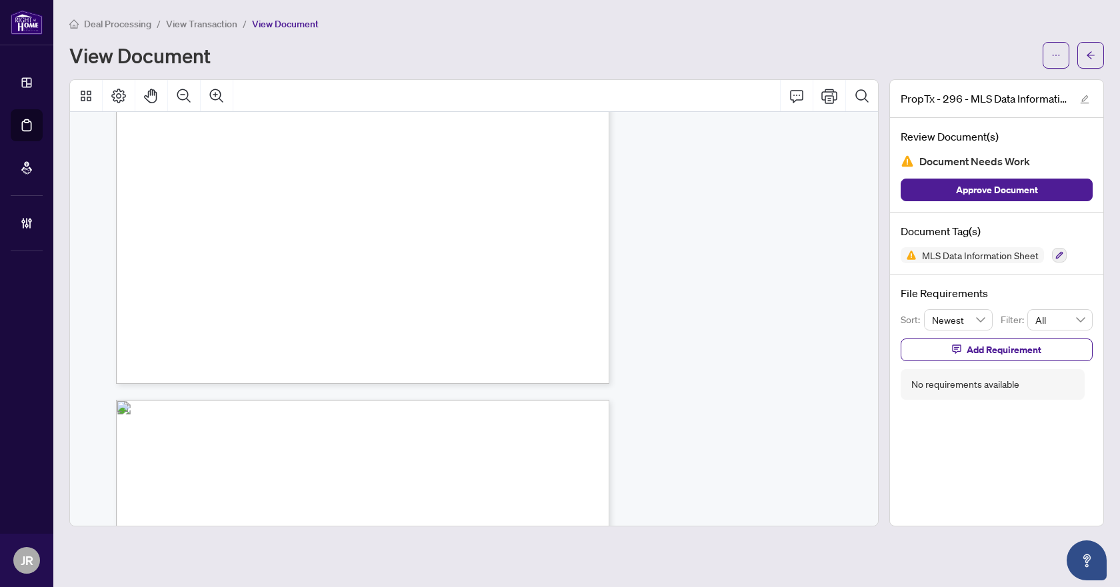
scroll to position [5501, 0]
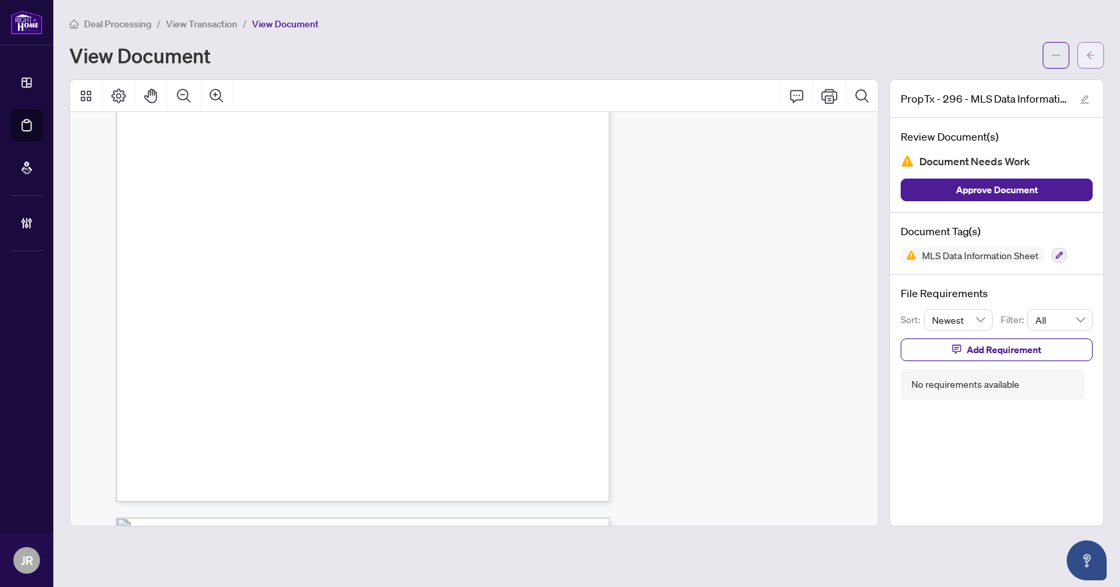
click at [1091, 61] on span "button" at bounding box center [1090, 55] width 9 height 21
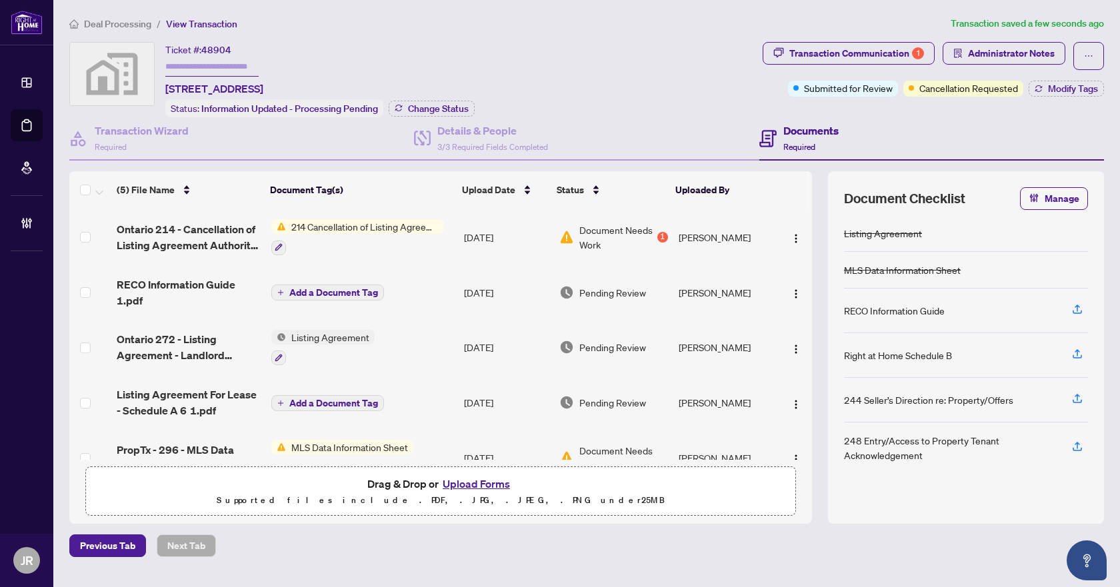
scroll to position [31, 0]
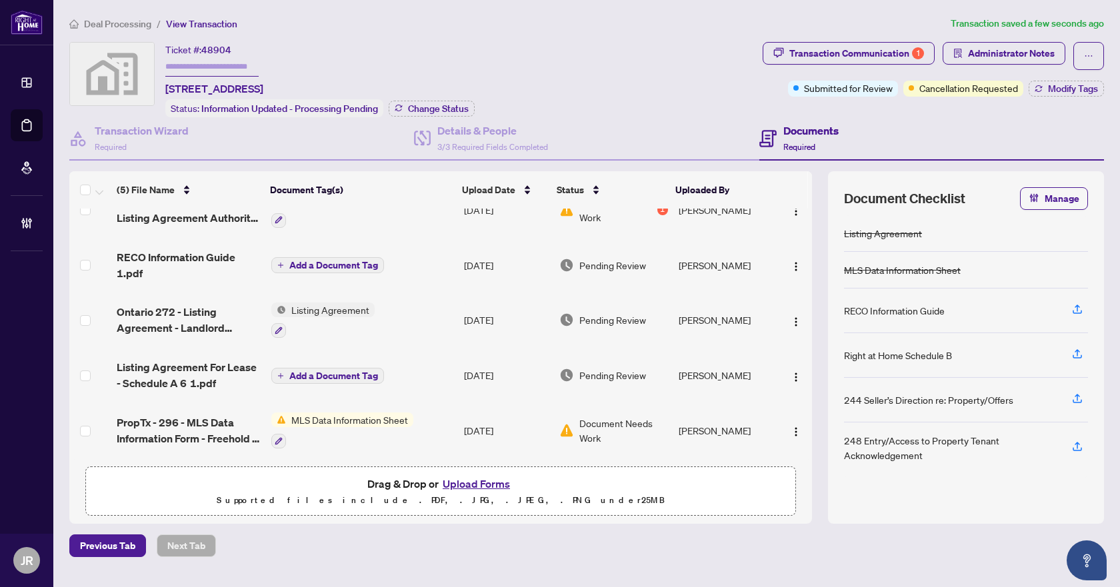
click at [195, 304] on span "Ontario 272 - Listing Agreement - Landlord Designated Representation Agreement …" at bounding box center [188, 320] width 143 height 32
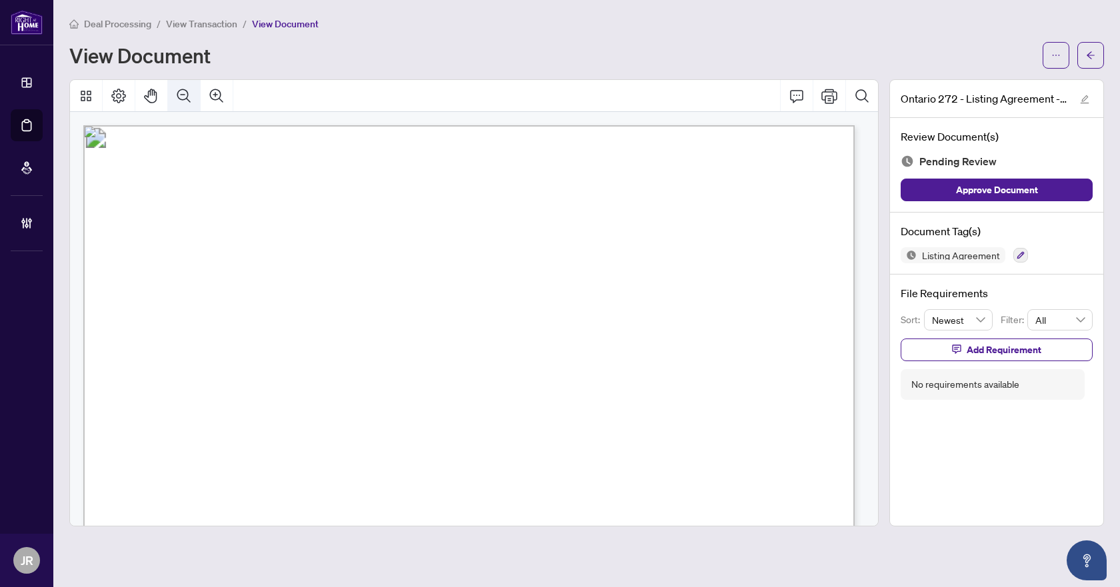
click at [183, 98] on icon "Zoom Out" at bounding box center [184, 96] width 16 height 16
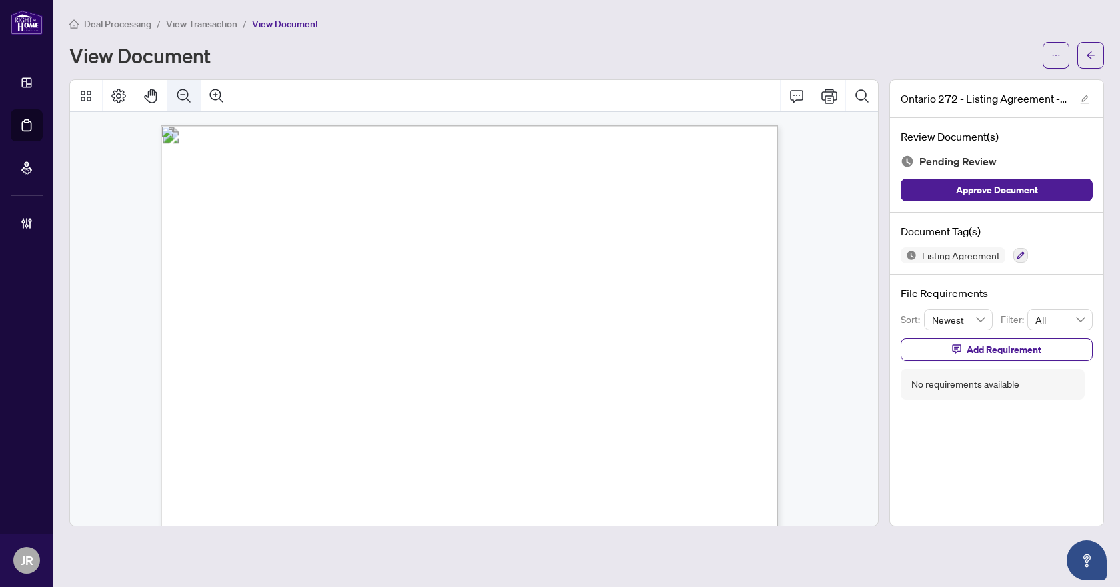
click at [183, 98] on icon "Zoom Out" at bounding box center [184, 96] width 16 height 16
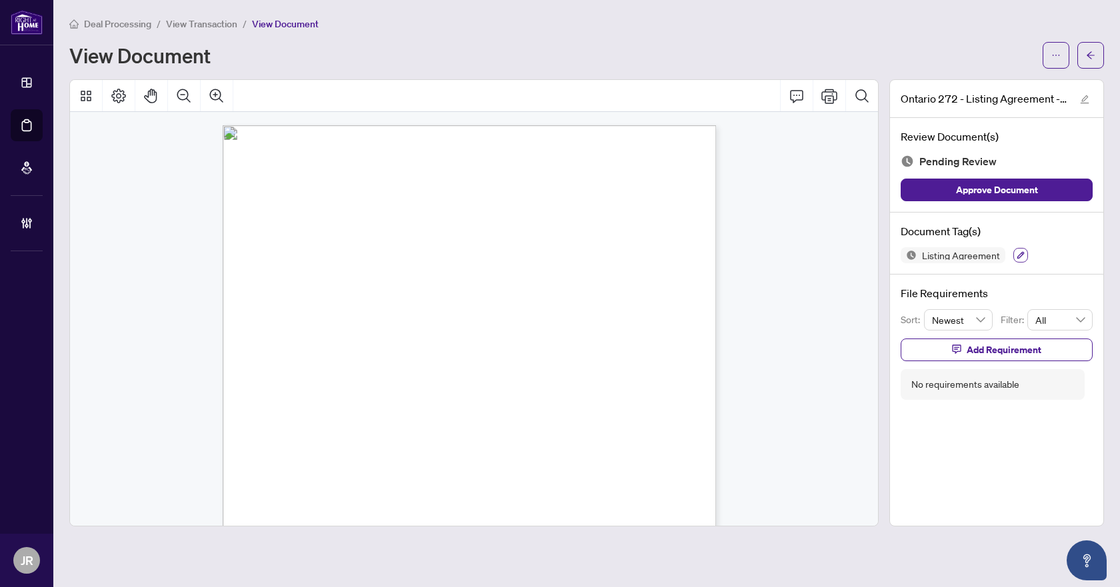
click at [1021, 252] on icon "button" at bounding box center [1020, 255] width 7 height 7
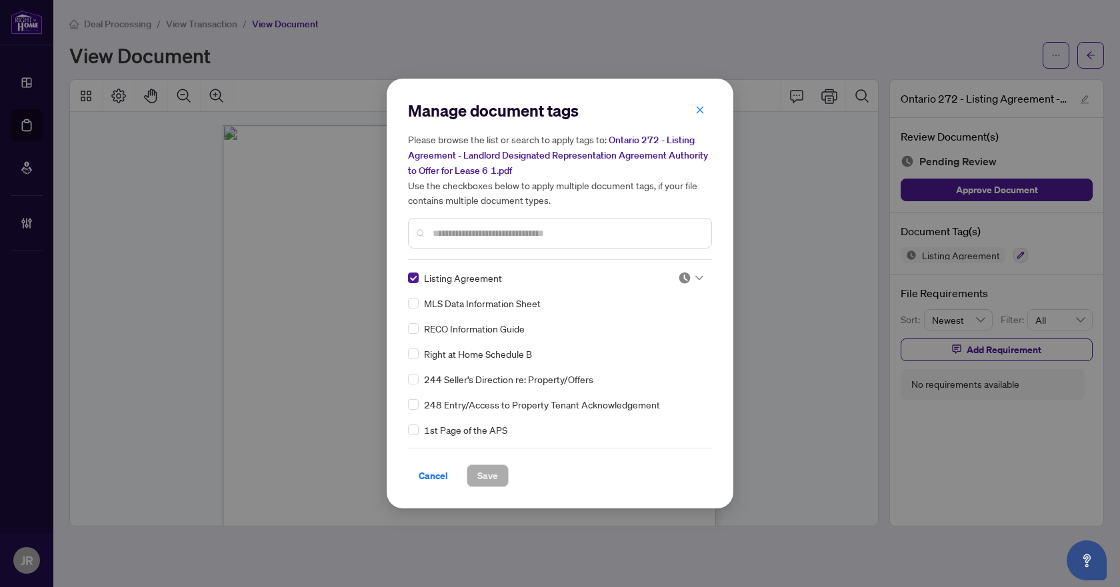
click at [683, 277] on img at bounding box center [684, 277] width 13 height 13
click at [660, 318] on div "Needs Work" at bounding box center [646, 321] width 85 height 15
click at [485, 472] on span "Save" at bounding box center [487, 475] width 21 height 21
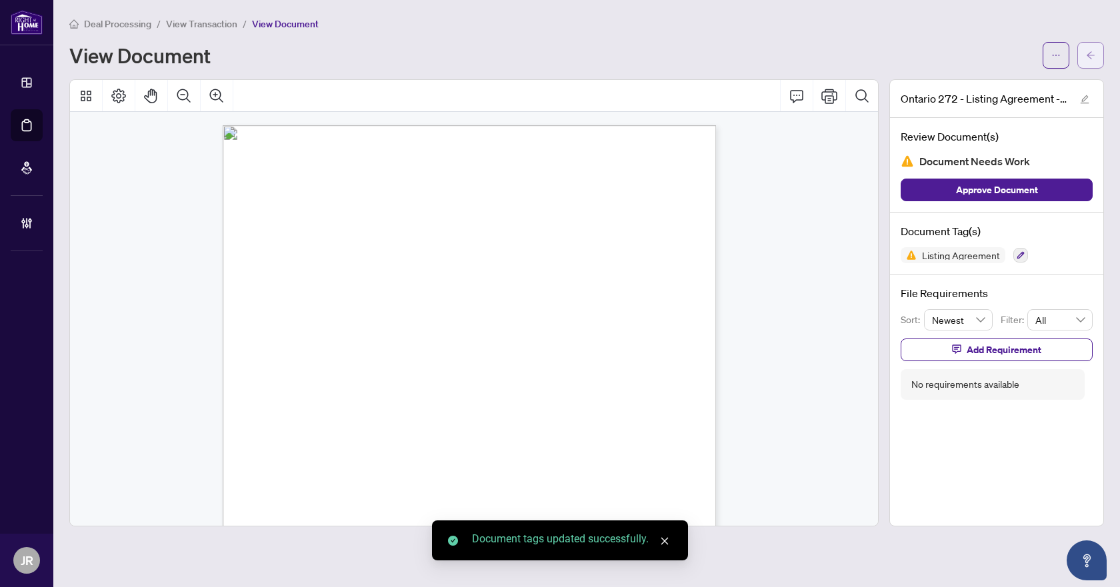
click at [1094, 55] on icon "arrow-left" at bounding box center [1090, 55] width 9 height 9
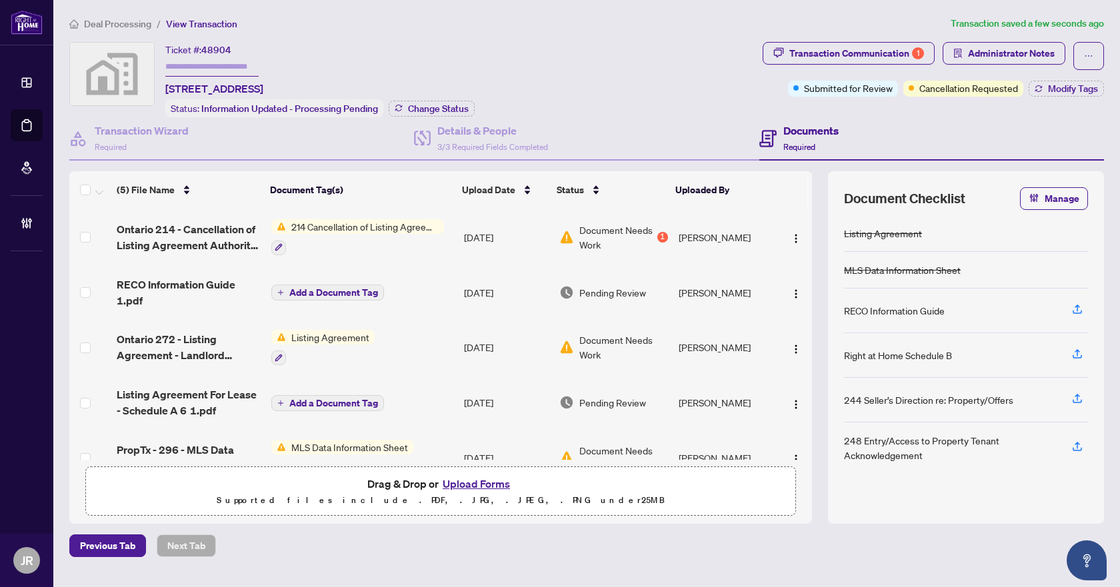
click at [307, 290] on span "Add a Document Tag" at bounding box center [333, 292] width 89 height 9
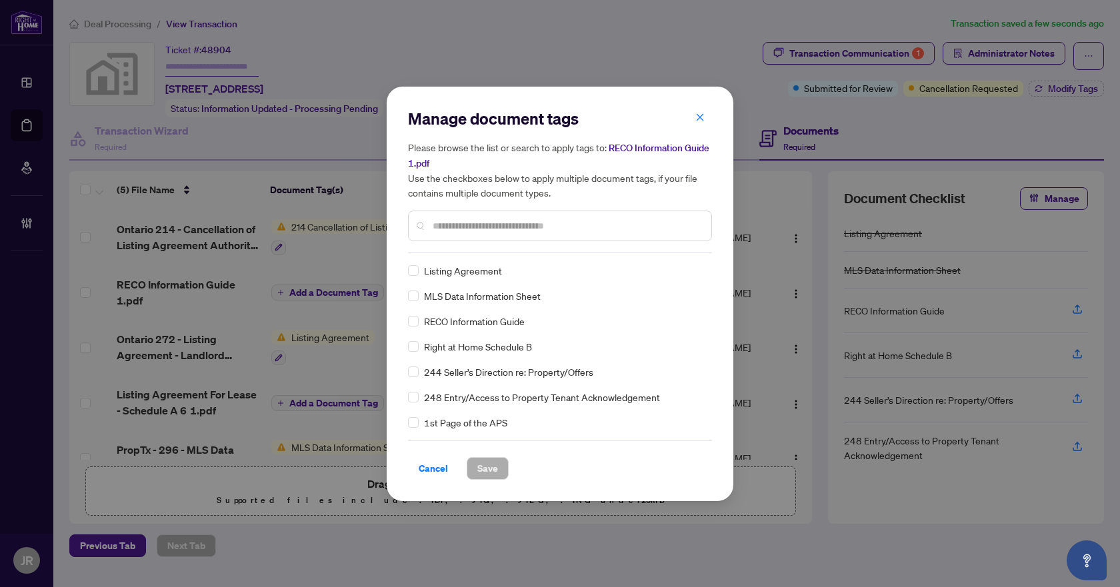
click at [461, 243] on div "Manage document tags Please browse the list or search to apply tags to: RECO In…" at bounding box center [560, 180] width 304 height 145
click at [481, 227] on input "text" at bounding box center [567, 226] width 268 height 15
type input "****"
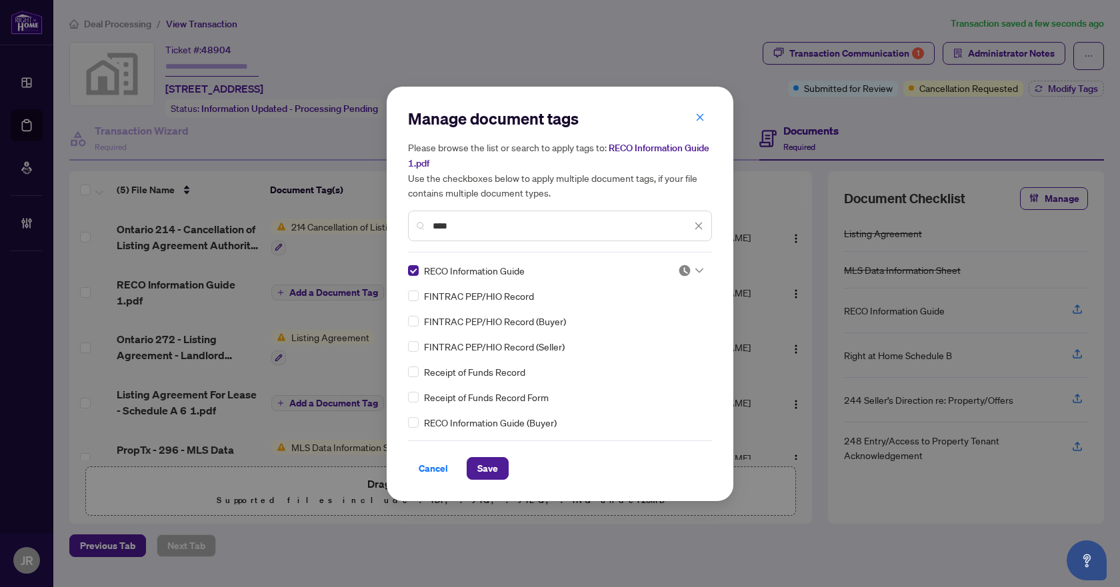
click at [680, 265] on img at bounding box center [684, 270] width 13 height 13
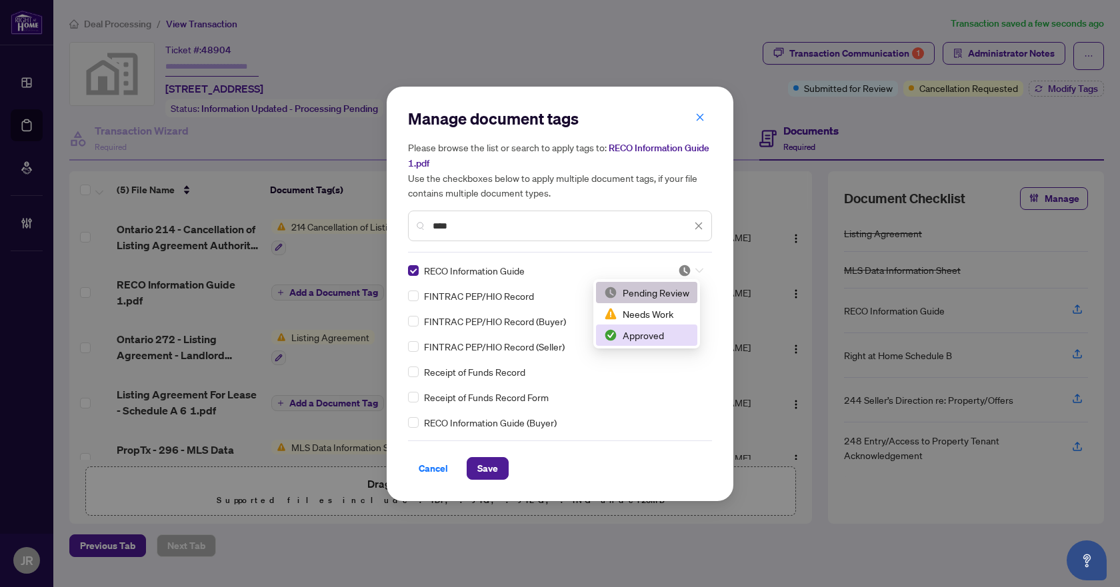
click at [661, 329] on div "Approved" at bounding box center [646, 335] width 85 height 15
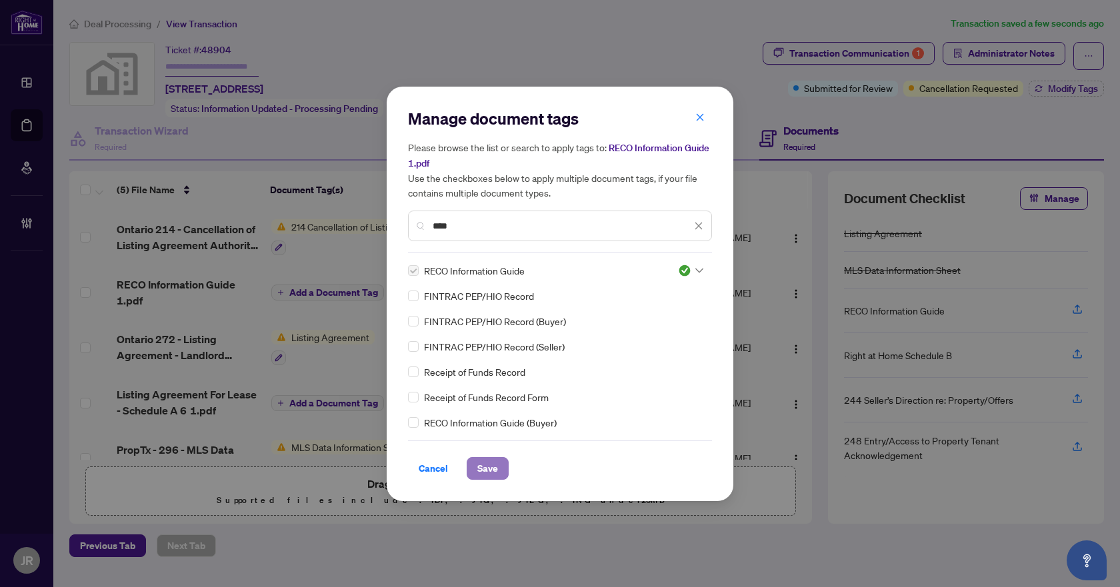
click at [489, 465] on span "Save" at bounding box center [487, 468] width 21 height 21
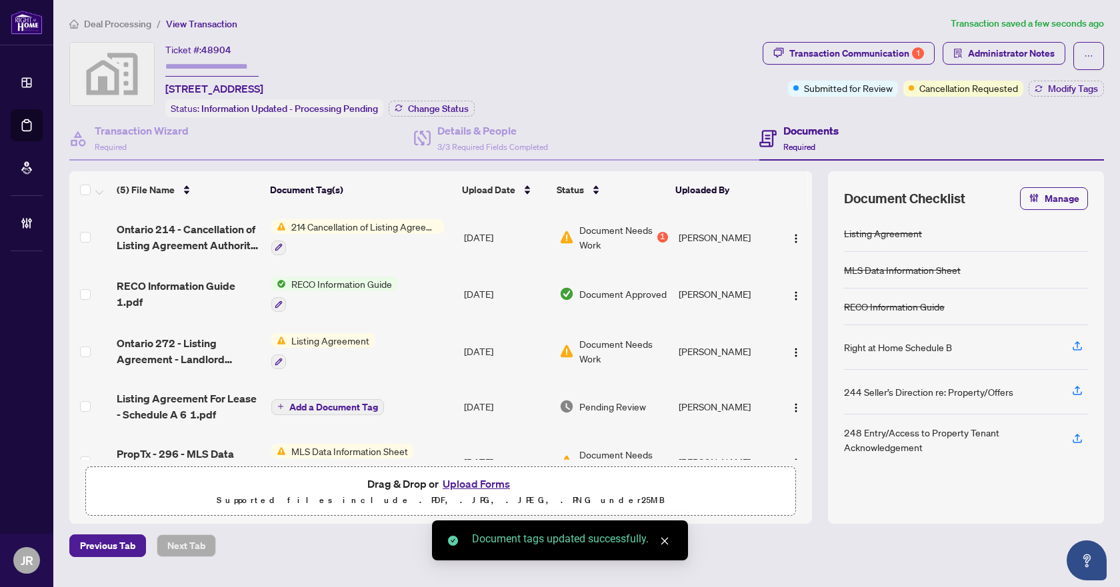
click at [348, 301] on div at bounding box center [334, 305] width 126 height 16
click at [207, 281] on span "RECO Information Guide 1.pdf" at bounding box center [188, 294] width 143 height 32
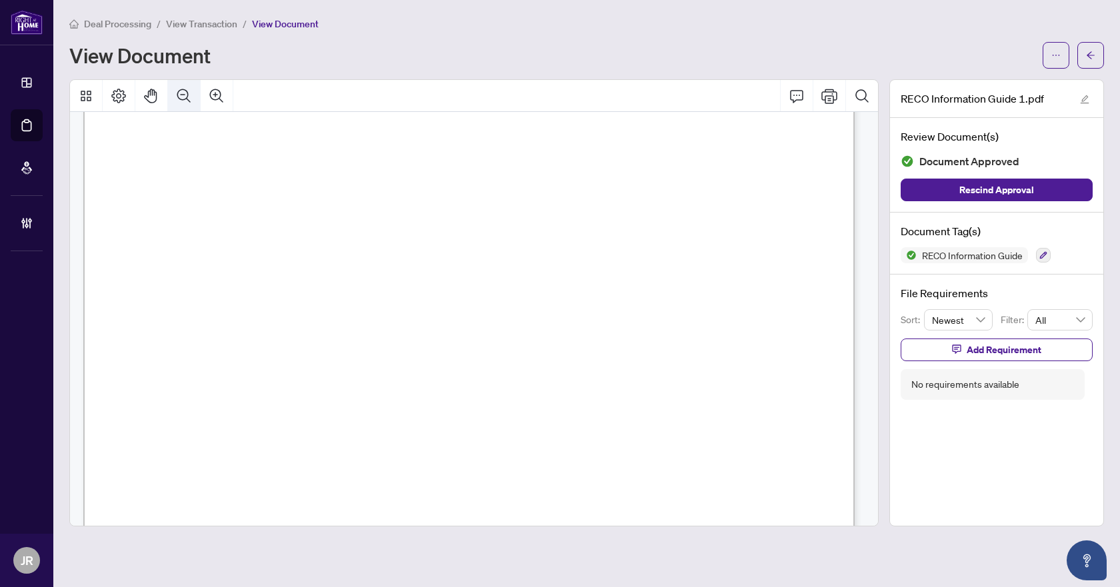
click at [196, 101] on button "Zoom Out" at bounding box center [184, 96] width 32 height 32
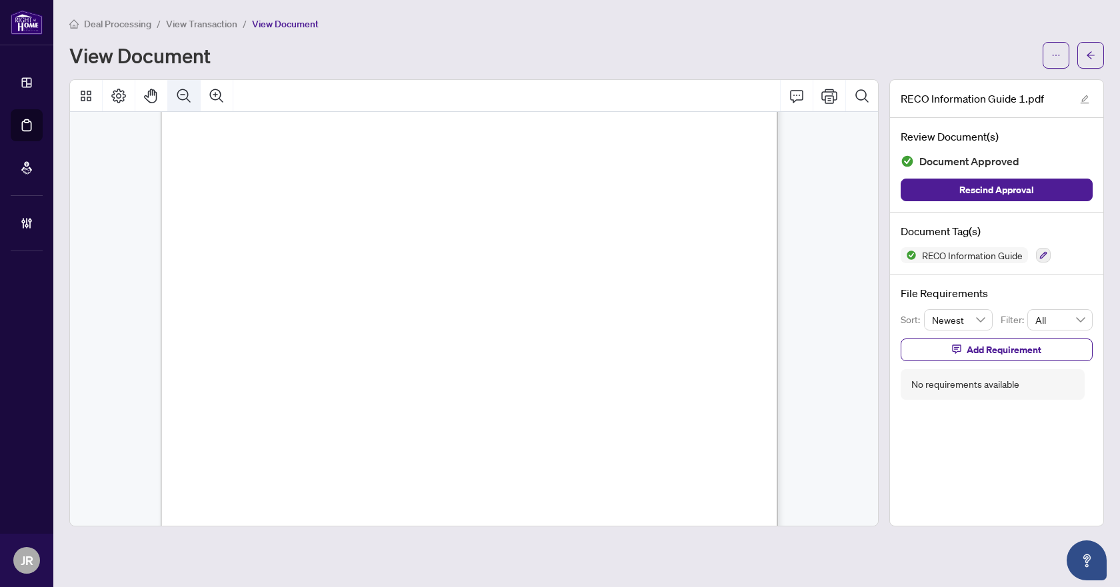
click at [196, 101] on button "Zoom Out" at bounding box center [184, 96] width 32 height 32
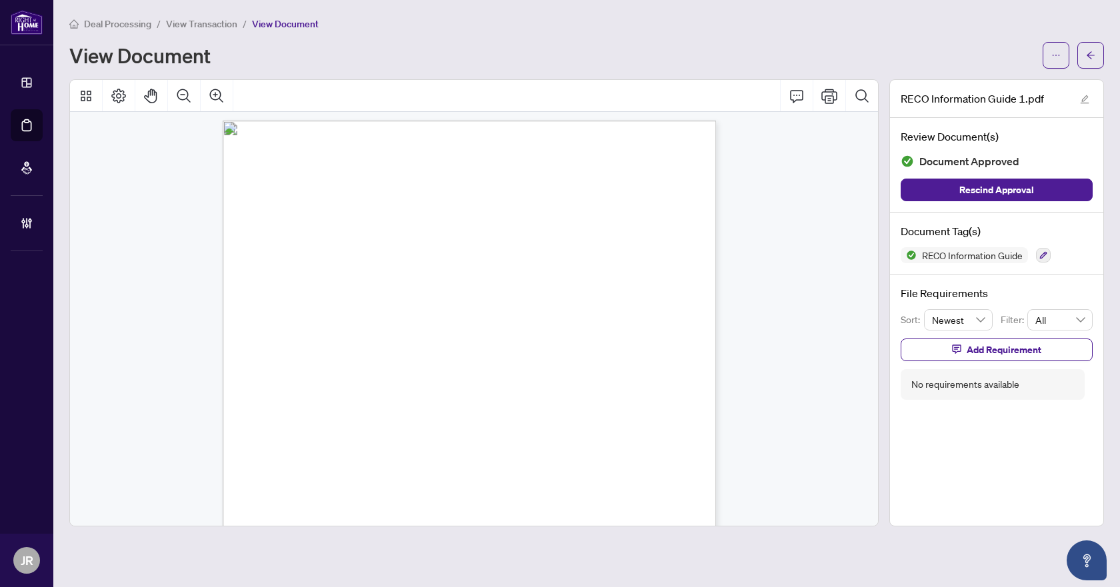
scroll to position [7844, 0]
click at [1091, 59] on icon "arrow-left" at bounding box center [1090, 55] width 9 height 9
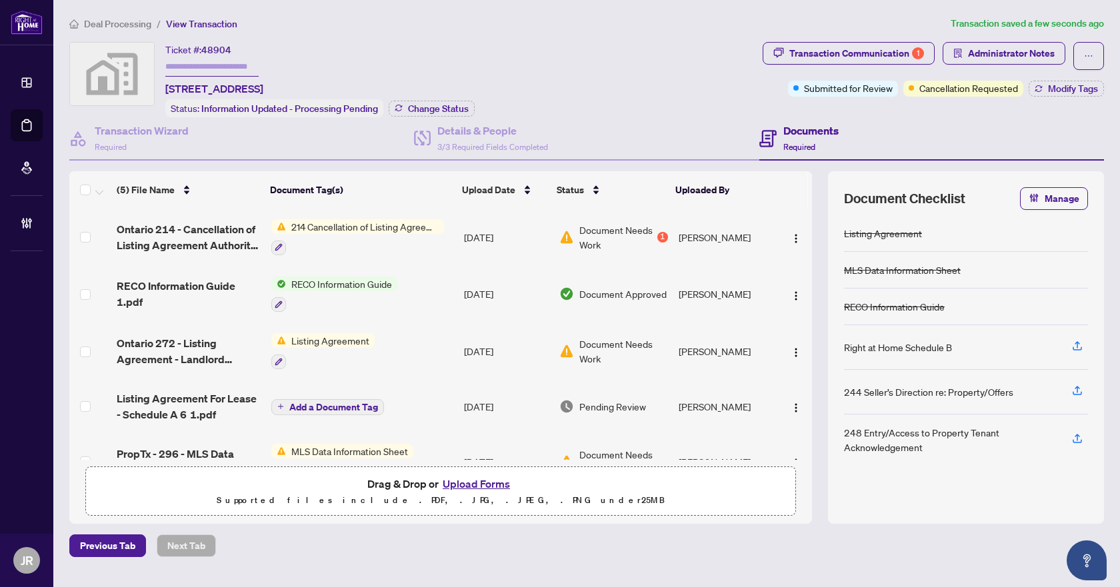
scroll to position [34, 0]
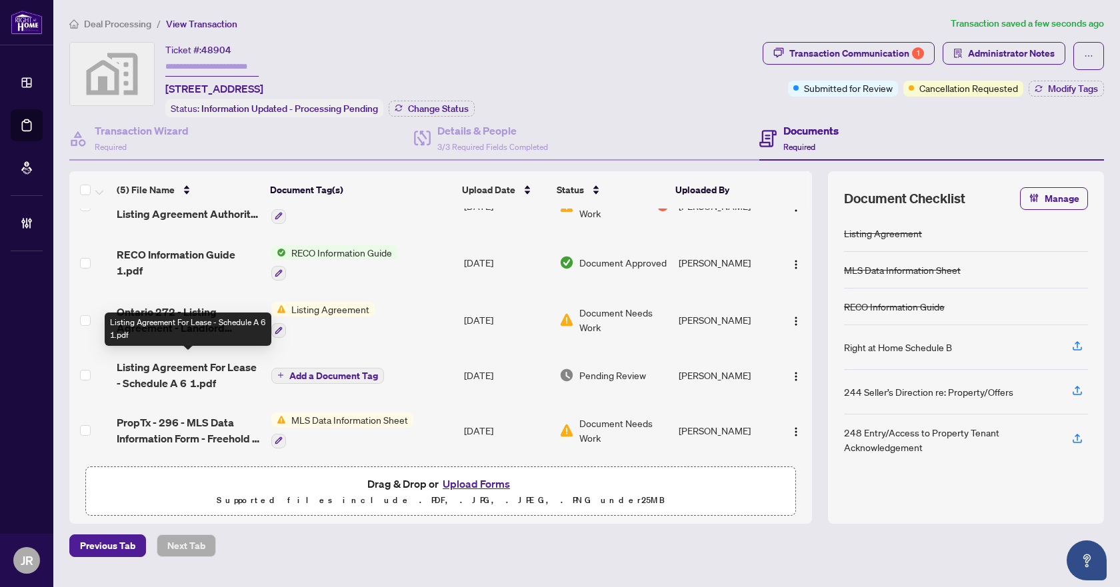
click at [198, 359] on span "Listing Agreement For Lease - Schedule A 6 1.pdf" at bounding box center [188, 375] width 143 height 32
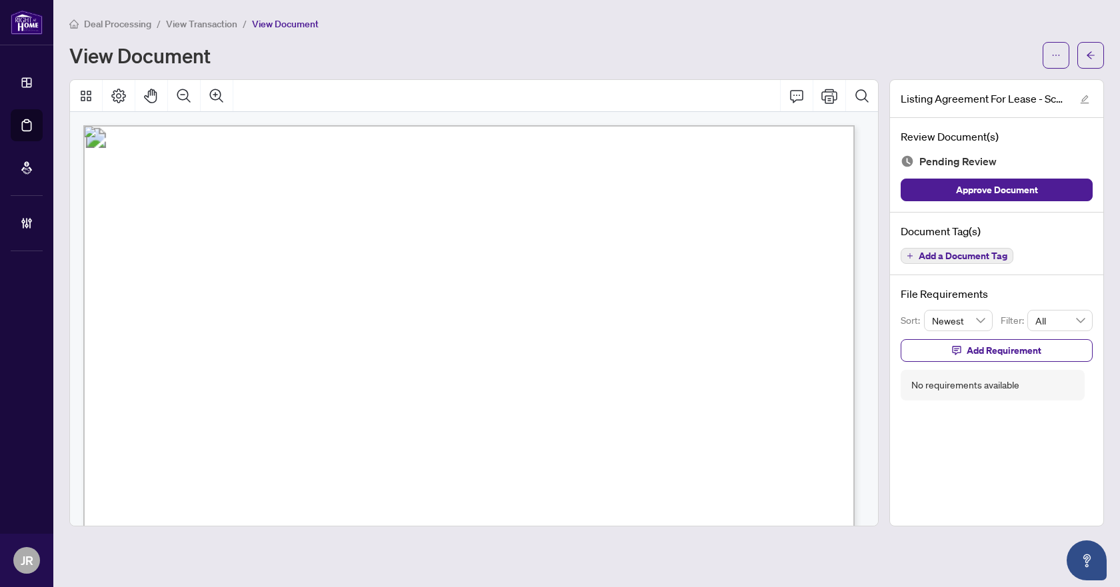
click at [952, 258] on span "Add a Document Tag" at bounding box center [963, 255] width 89 height 9
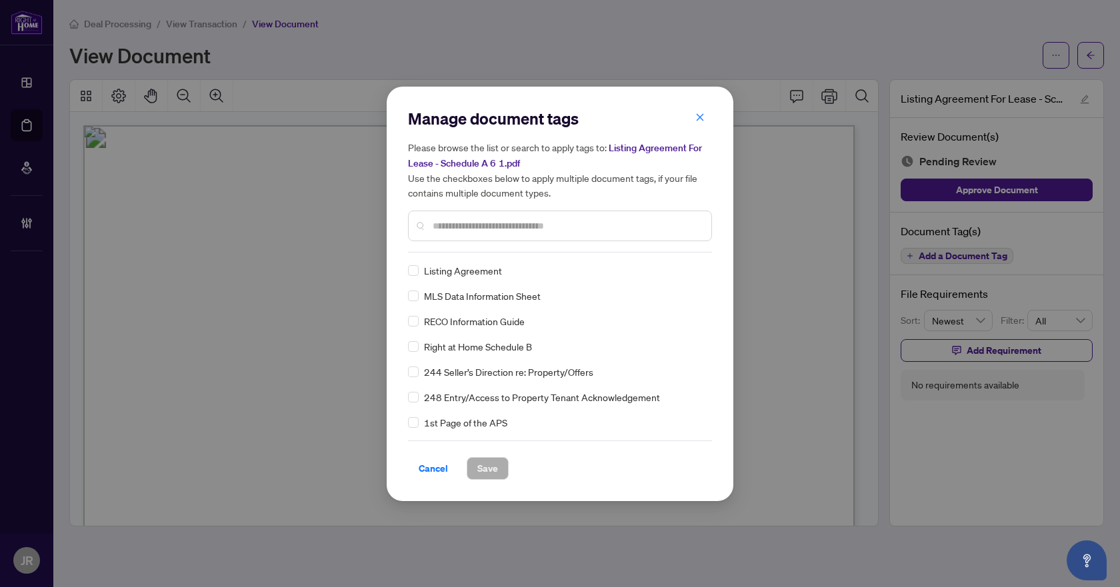
click at [530, 229] on input "text" at bounding box center [567, 226] width 268 height 15
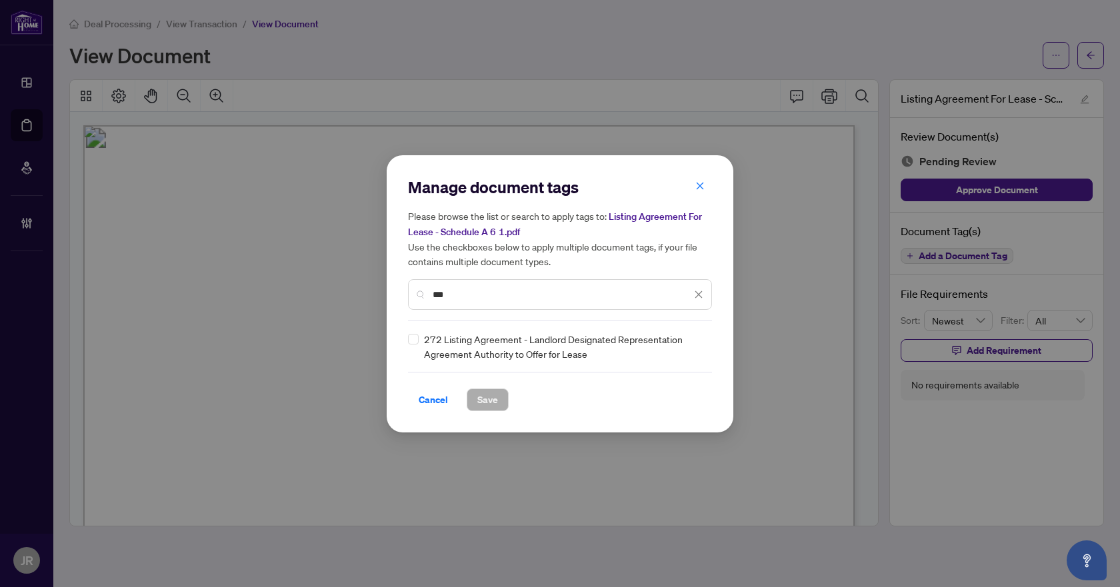
type input "***"
click at [687, 345] on img at bounding box center [684, 346] width 13 height 13
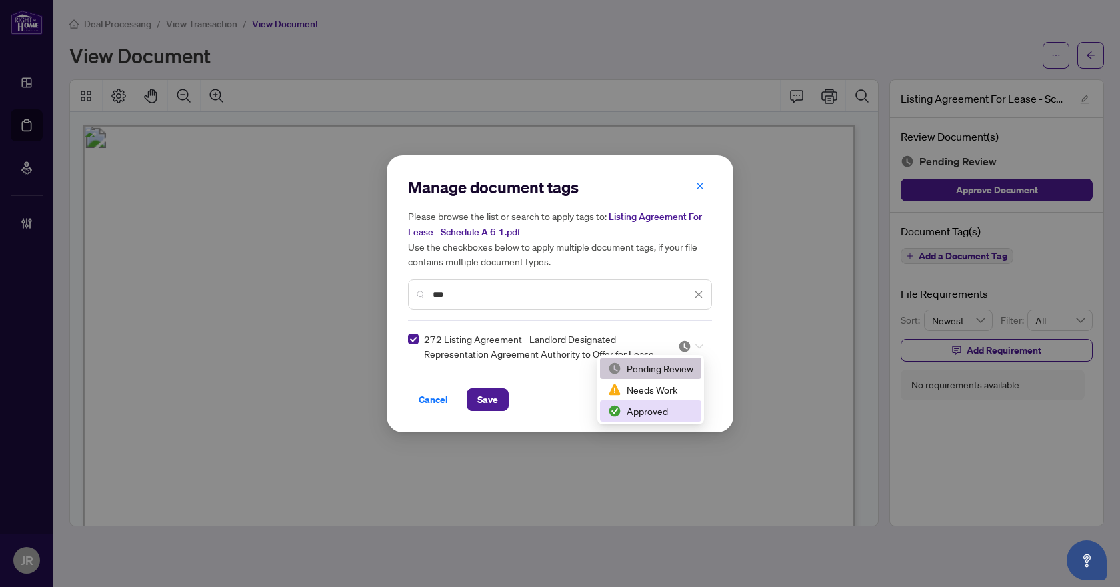
click at [632, 409] on div "Approved" at bounding box center [650, 411] width 85 height 15
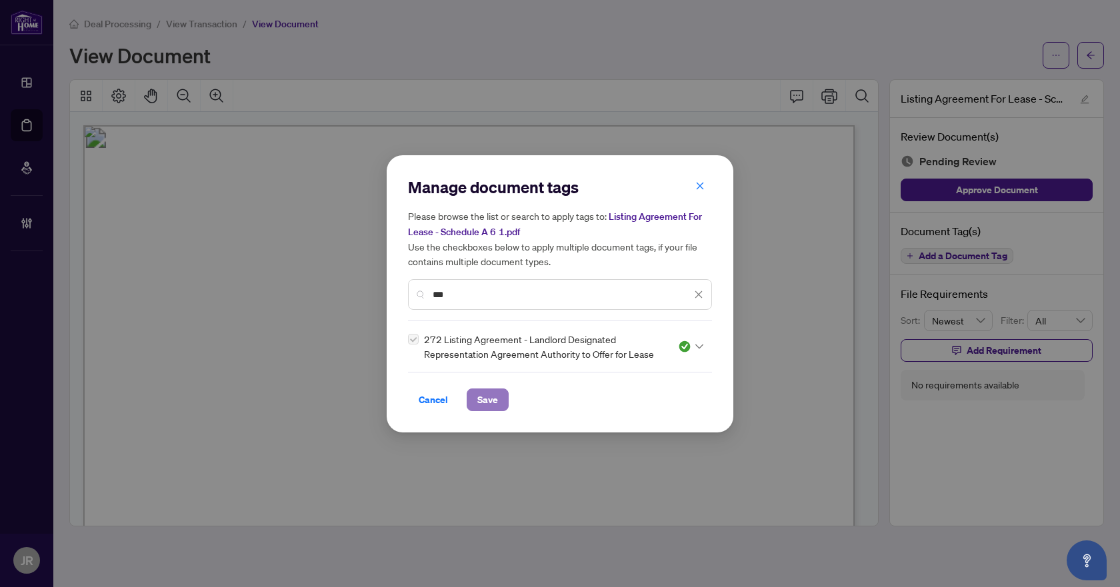
click at [476, 401] on button "Save" at bounding box center [488, 400] width 42 height 23
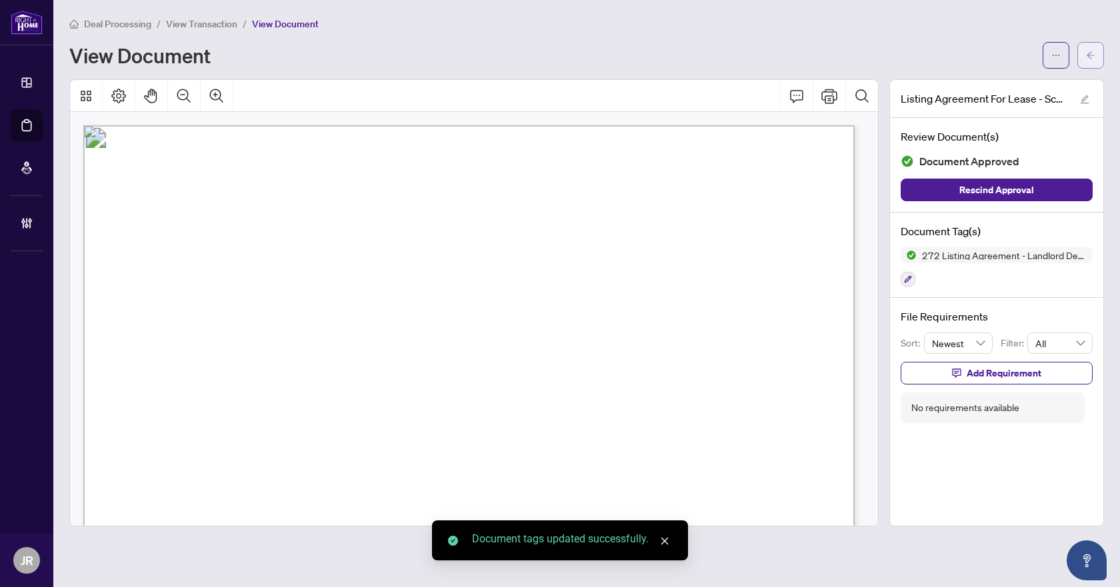
click at [1088, 51] on icon "arrow-left" at bounding box center [1090, 55] width 9 height 9
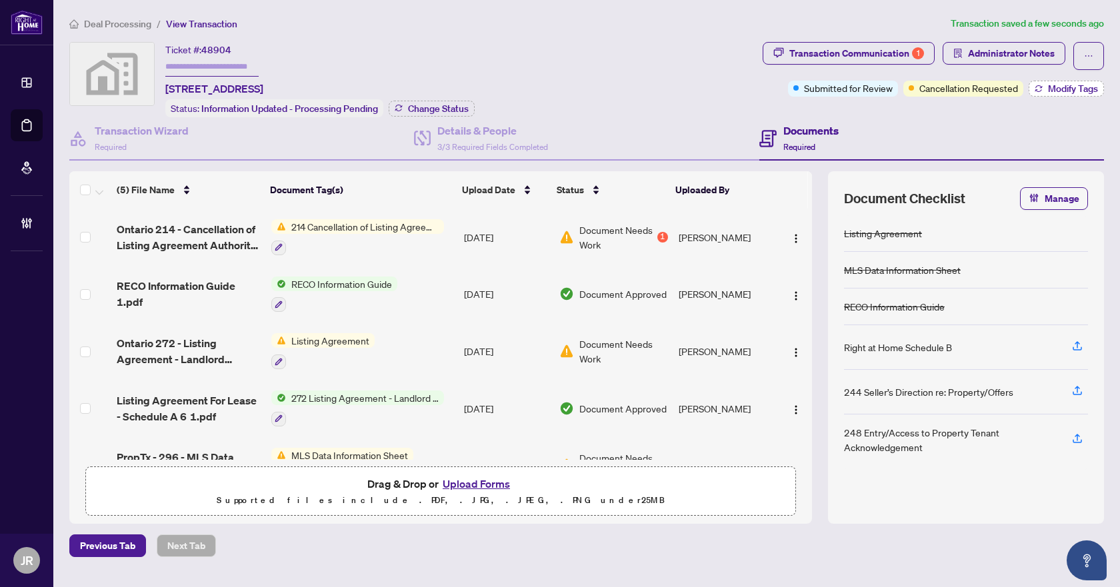
click at [1080, 84] on span "Modify Tags" at bounding box center [1073, 88] width 50 height 9
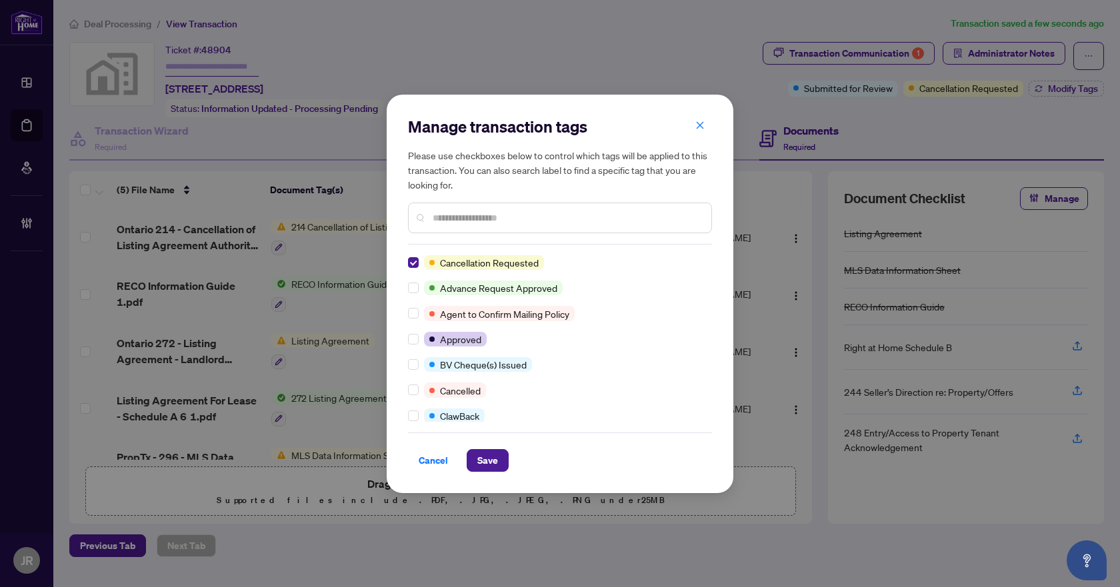
click at [489, 219] on input "text" at bounding box center [567, 218] width 268 height 15
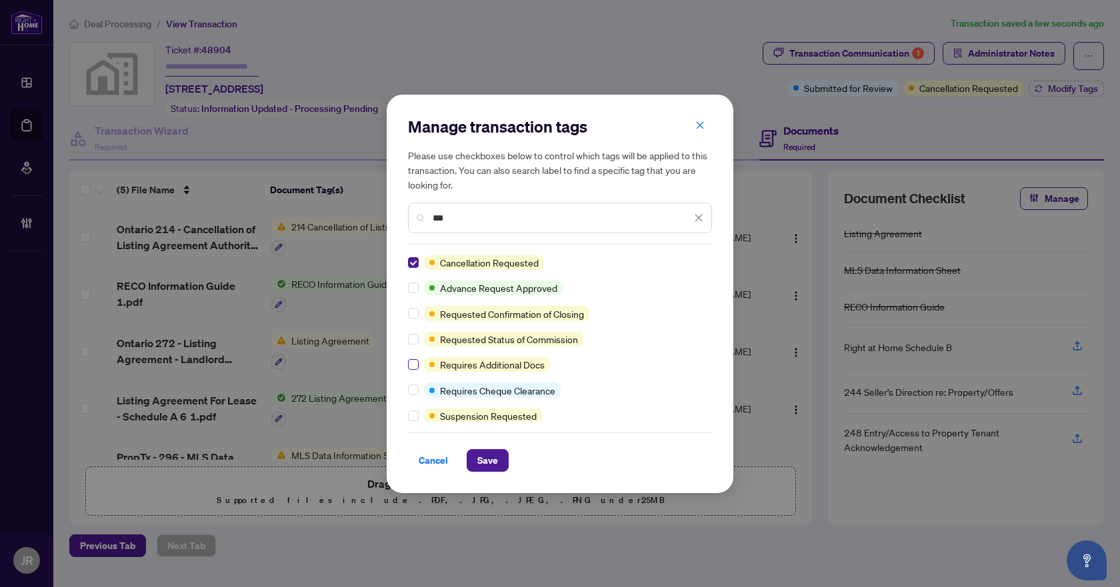
type input "***"
click at [408, 357] on label at bounding box center [413, 364] width 11 height 15
click at [483, 453] on span "Save" at bounding box center [487, 460] width 21 height 21
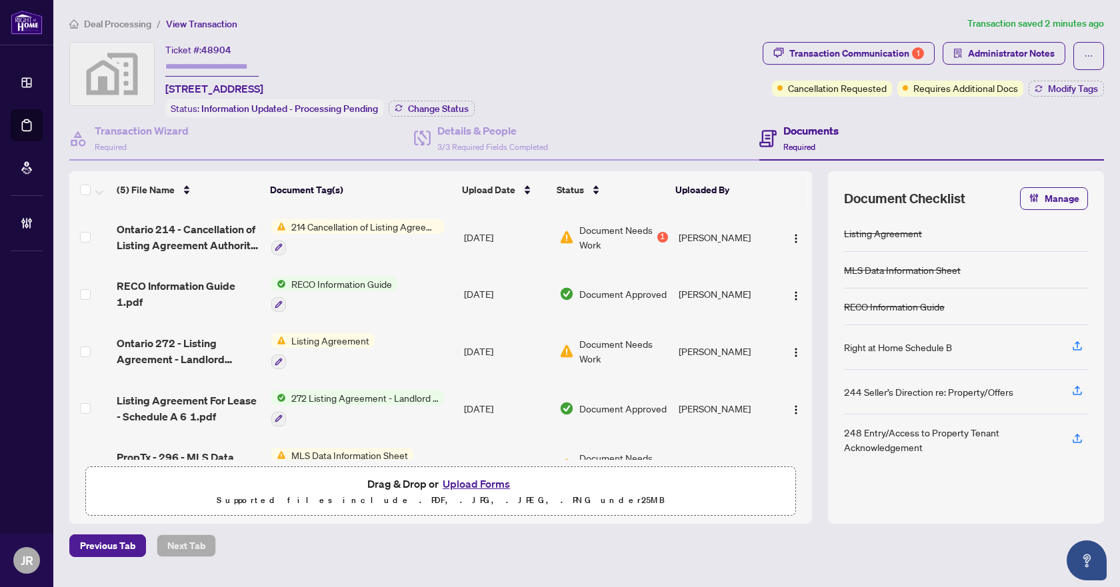
click at [130, 19] on span "Deal Processing" at bounding box center [117, 24] width 67 height 12
